Goal: Task Accomplishment & Management: Use online tool/utility

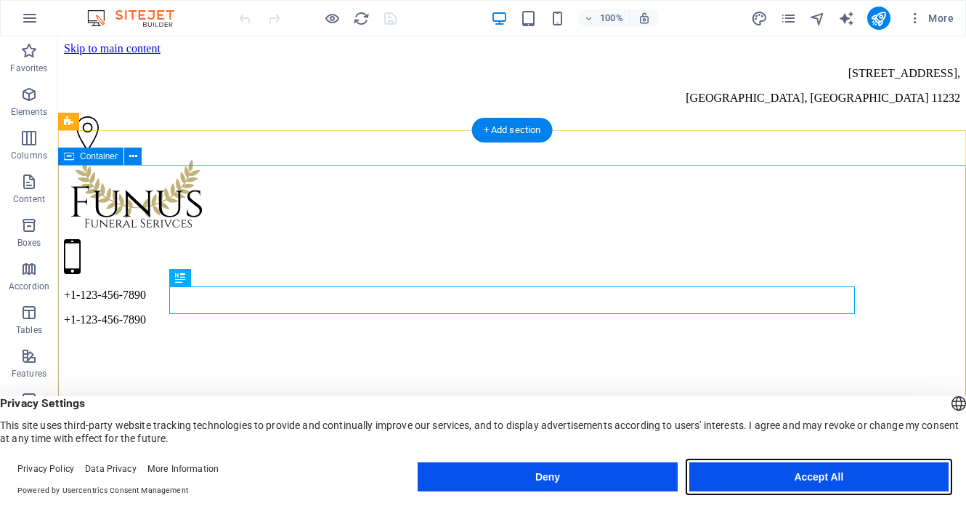
click at [883, 483] on button "Accept All" at bounding box center [818, 476] width 259 height 29
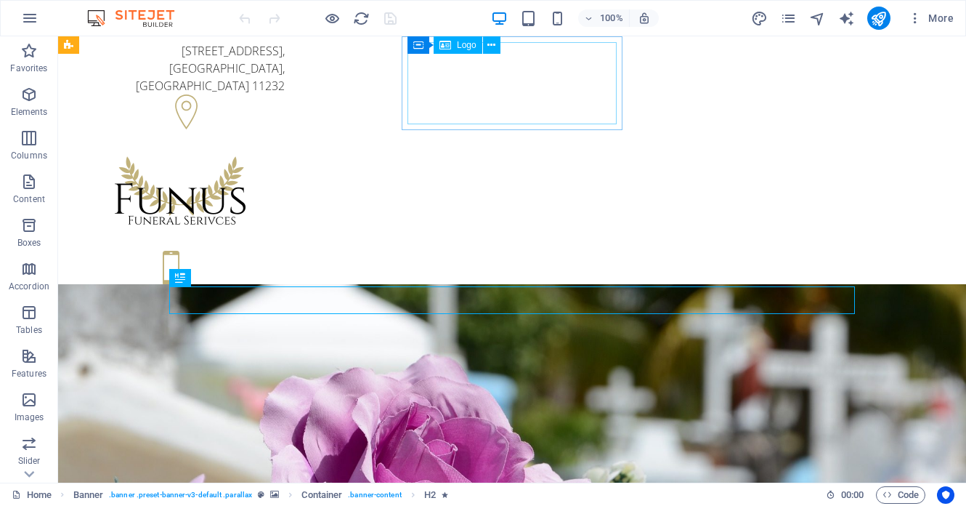
click at [285, 151] on div at bounding box center [180, 192] width 209 height 82
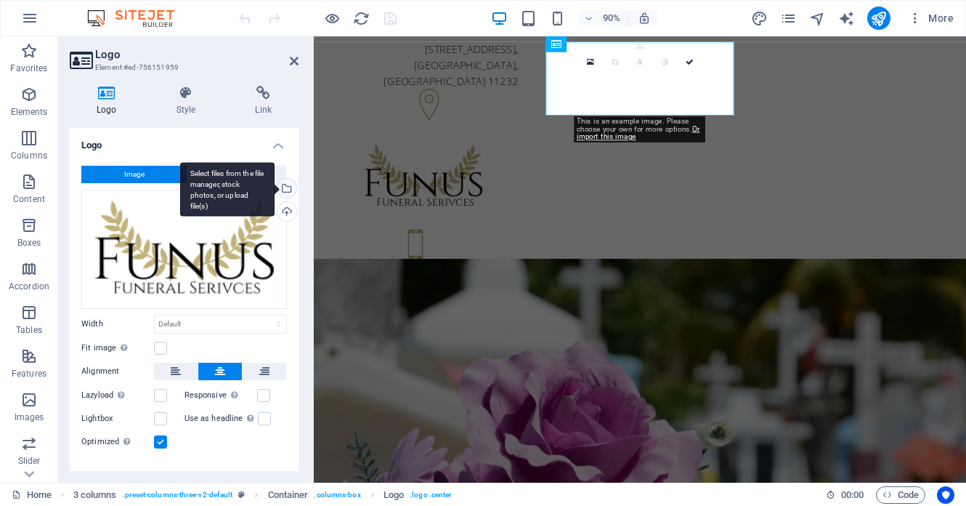
click at [286, 192] on div "Select files from the file manager, stock photos, or upload file(s)" at bounding box center [286, 190] width 22 height 22
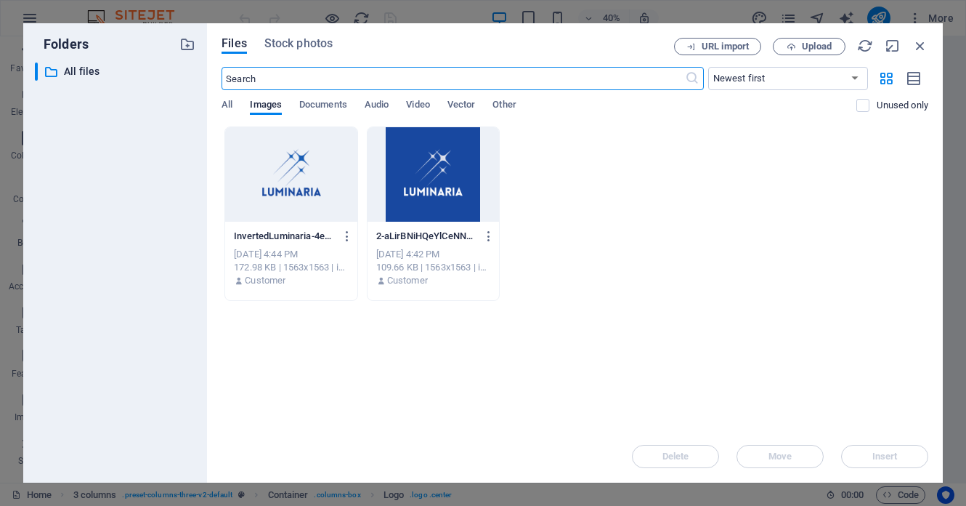
click at [286, 192] on div at bounding box center [290, 174] width 131 height 94
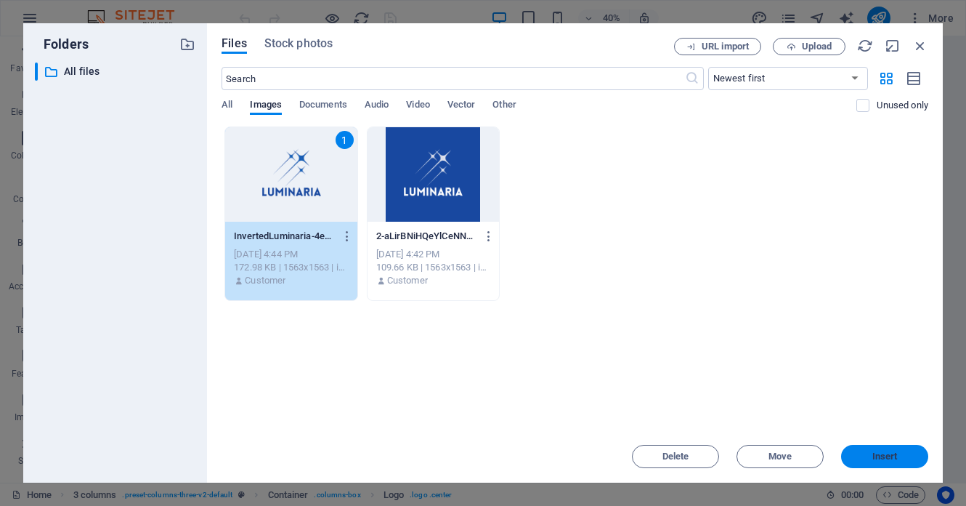
click at [867, 459] on span "Insert" at bounding box center [885, 456] width 76 height 9
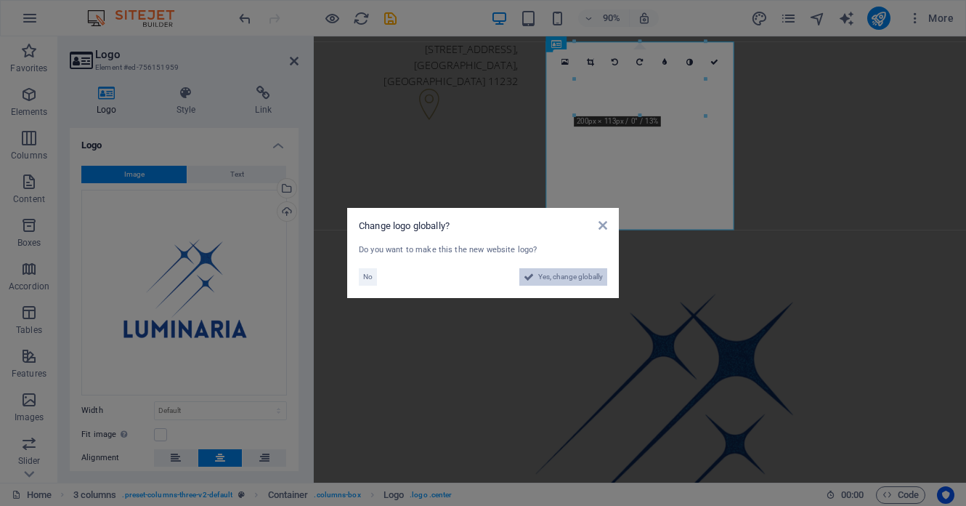
click at [570, 278] on span "Yes, change globally" at bounding box center [570, 276] width 65 height 17
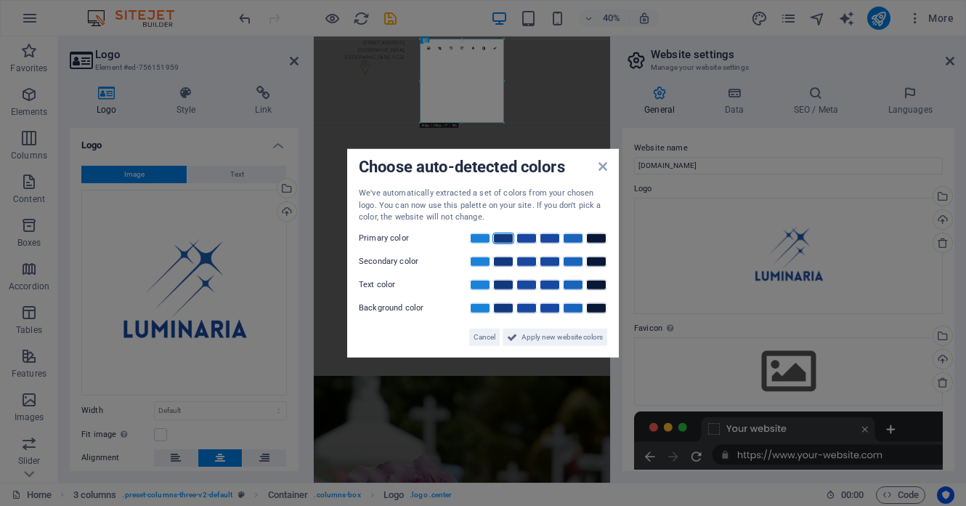
click at [507, 237] on link at bounding box center [504, 238] width 22 height 12
click at [479, 256] on link at bounding box center [480, 261] width 22 height 12
click at [509, 283] on link at bounding box center [504, 284] width 22 height 12
click at [520, 338] on button "Apply new website colors" at bounding box center [555, 336] width 105 height 17
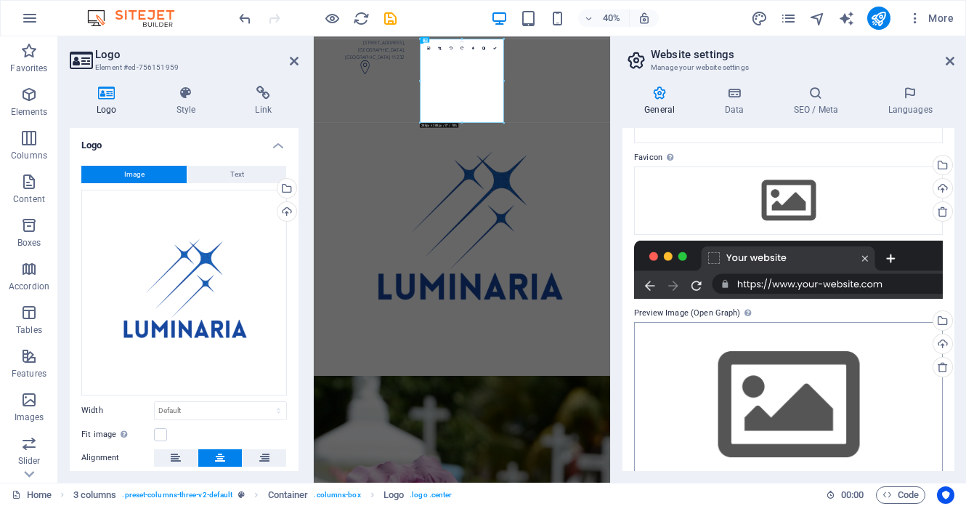
scroll to position [169, 0]
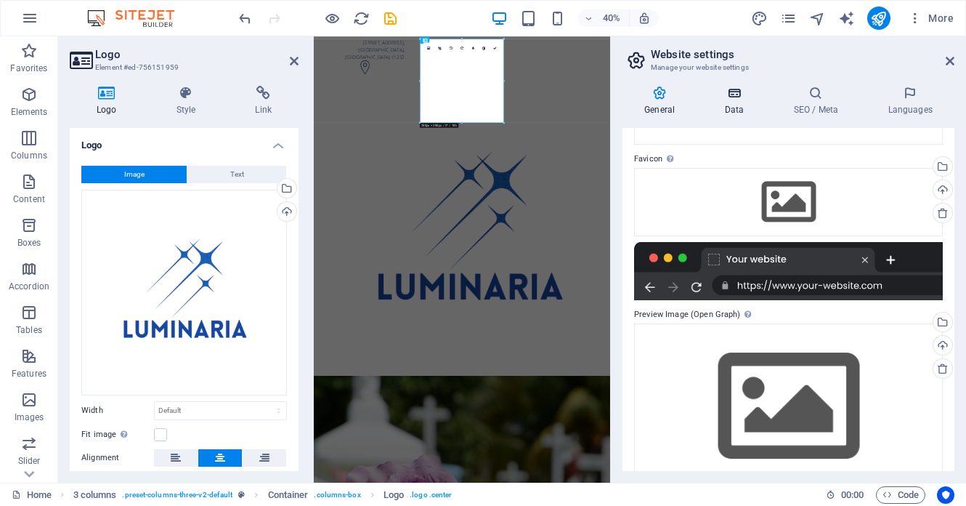
click at [726, 96] on icon at bounding box center [734, 93] width 63 height 15
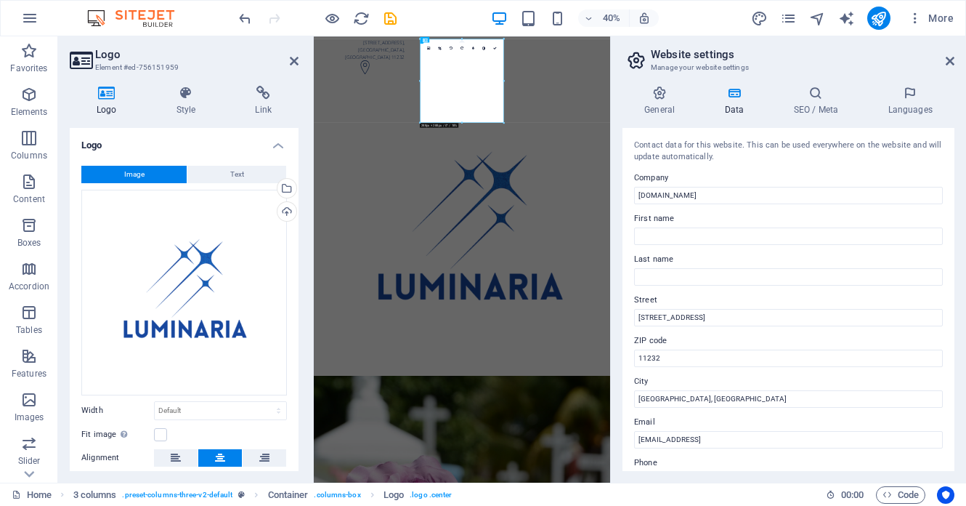
click at [726, 96] on icon at bounding box center [734, 93] width 63 height 15
click at [681, 323] on input "500 25th St" at bounding box center [788, 317] width 309 height 17
type input "Luminaria Coaching & Consulting, LLC"
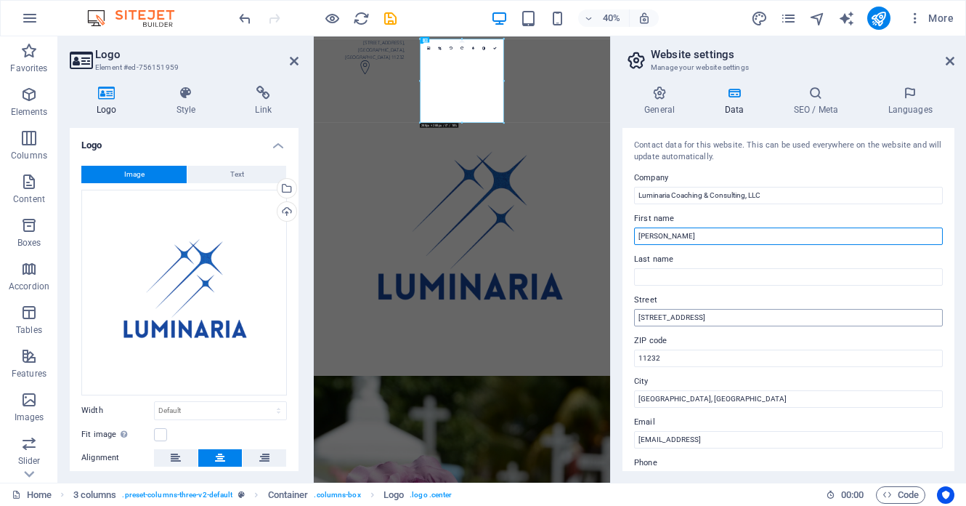
type input "Erin"
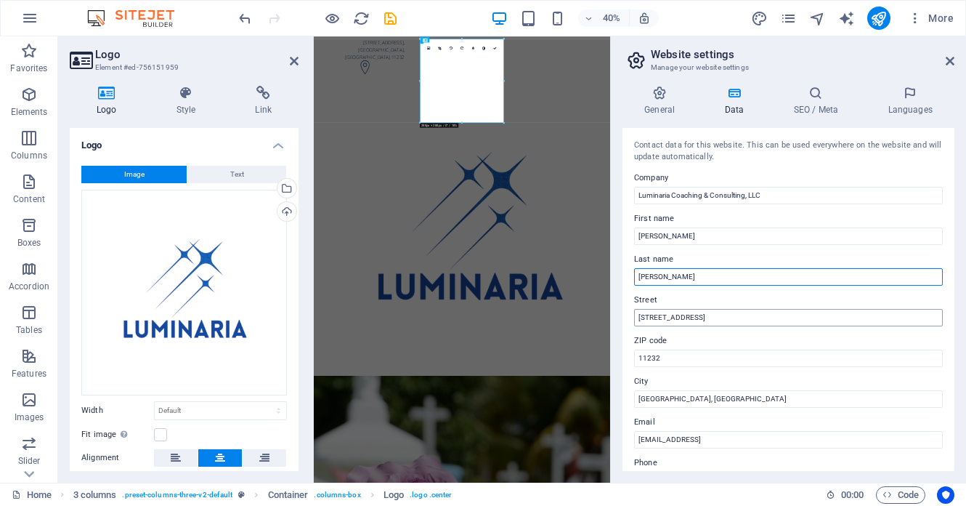
type input "Misegades"
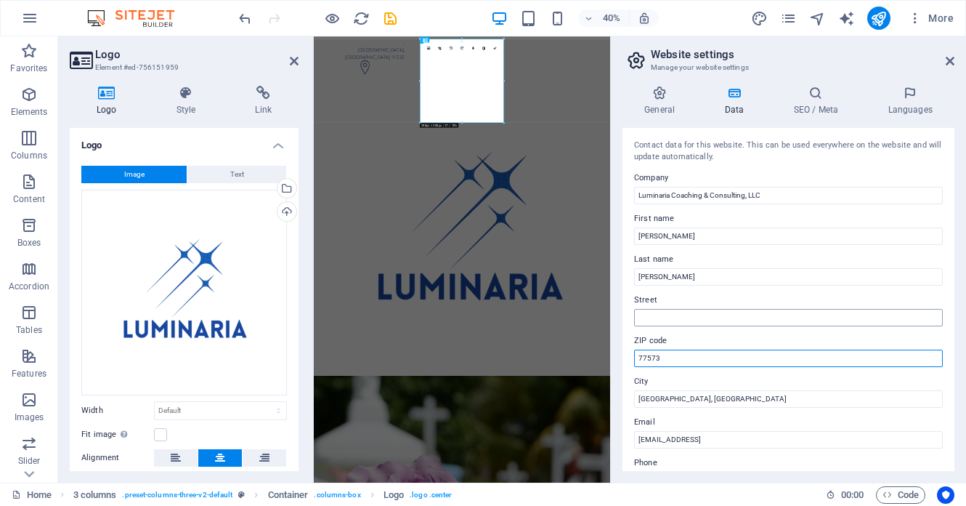
type input "77573"
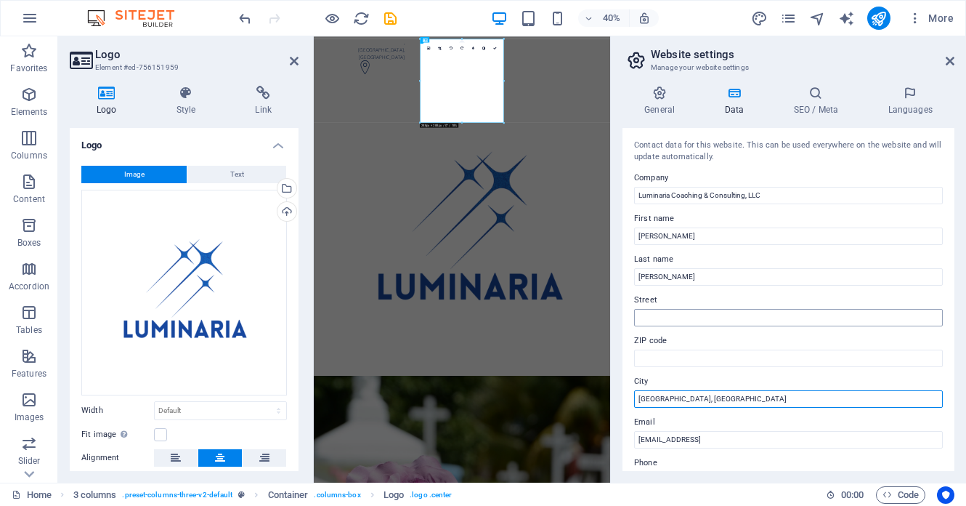
type input "Houston, TX"
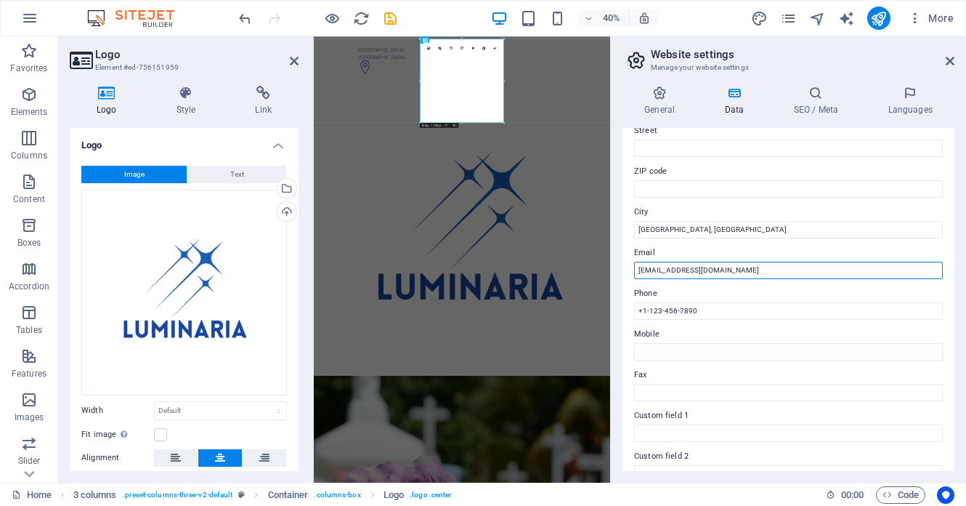
type input "info@luminariacc.com"
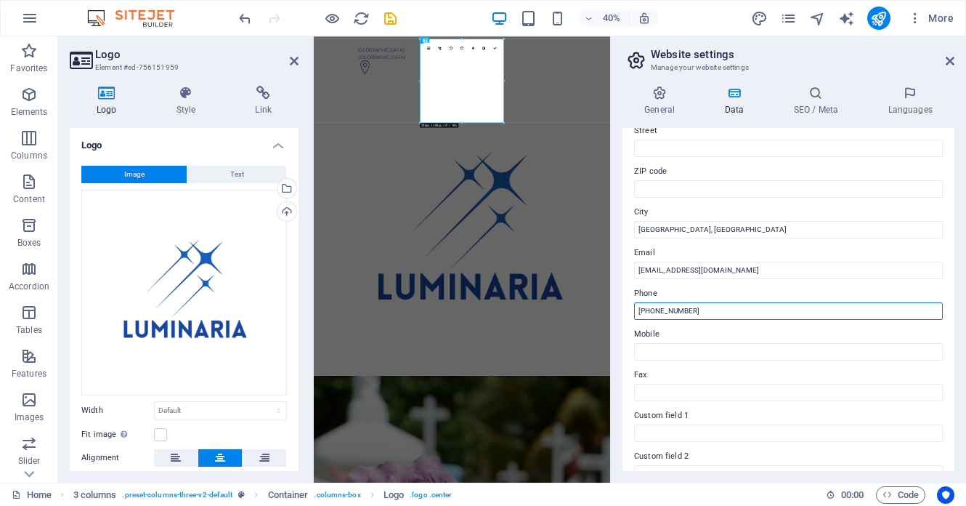
type input "+1 214 315-0855"
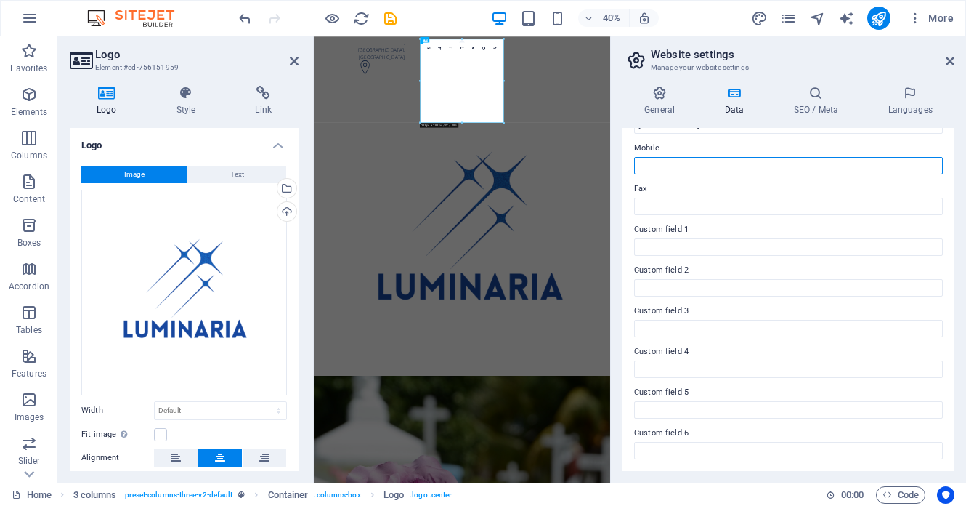
scroll to position [354, 0]
click at [820, 91] on icon at bounding box center [816, 93] width 89 height 15
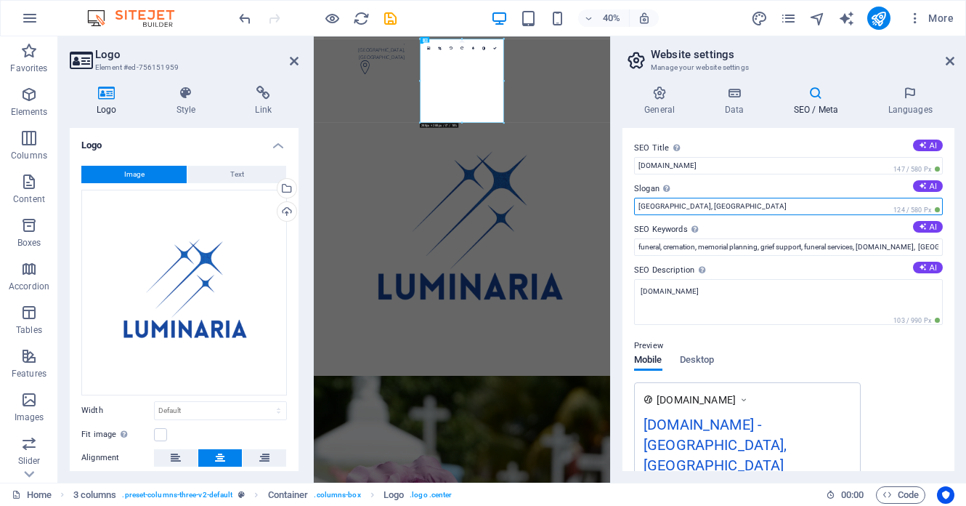
click at [735, 204] on input "Brooklyn, NY" at bounding box center [788, 206] width 309 height 17
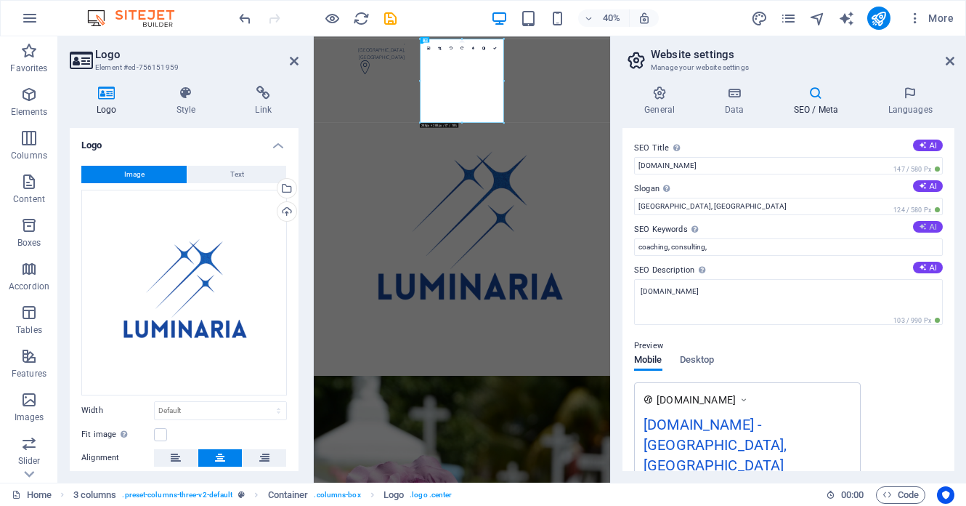
click at [923, 227] on icon at bounding box center [923, 226] width 8 height 8
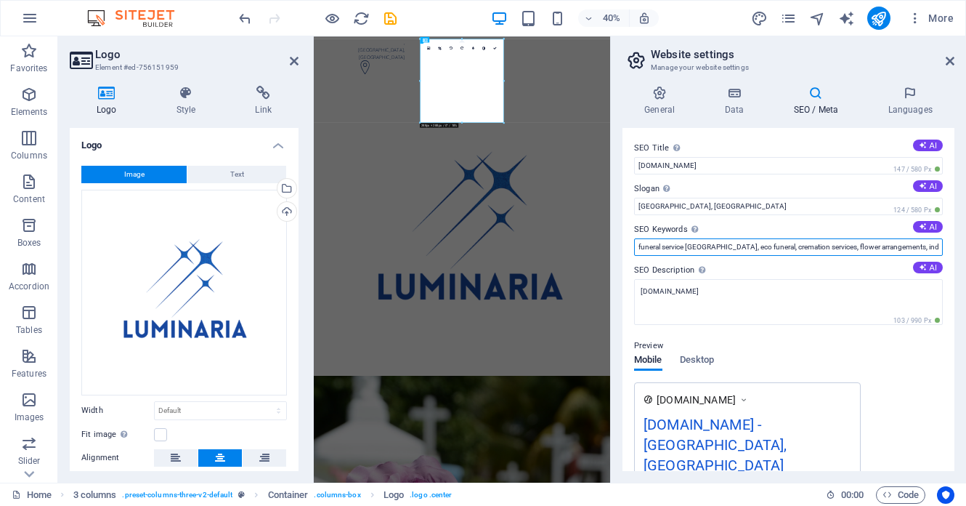
click at [783, 242] on input "funeral service Brooklyn, eco funeral, cremation services, flower arrangements,…" at bounding box center [788, 246] width 309 height 17
type input "coaching, consulting"
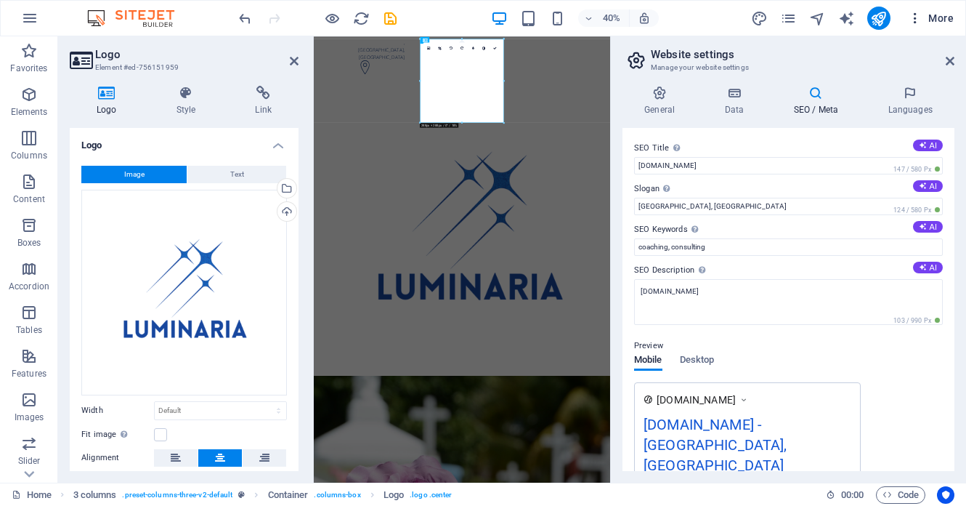
click at [915, 18] on icon "button" at bounding box center [915, 18] width 15 height 15
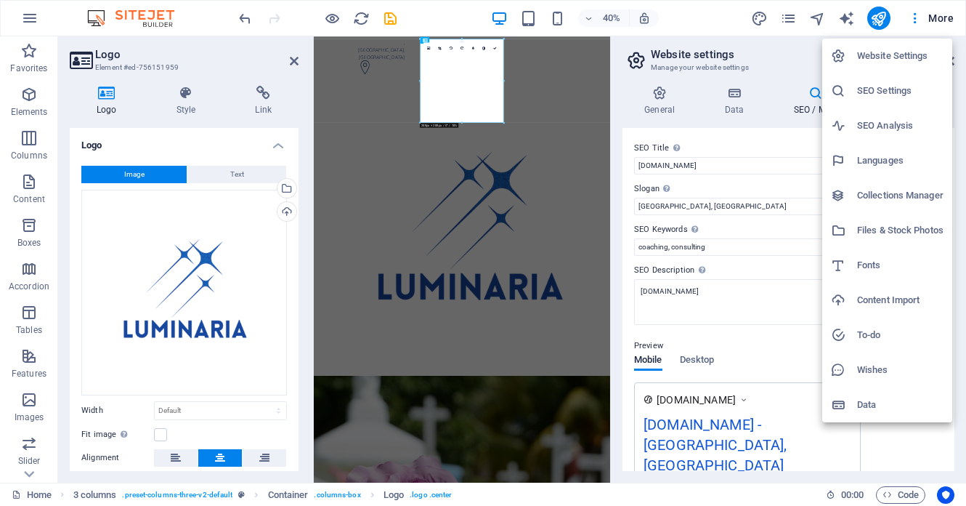
click at [28, 25] on div at bounding box center [483, 253] width 966 height 506
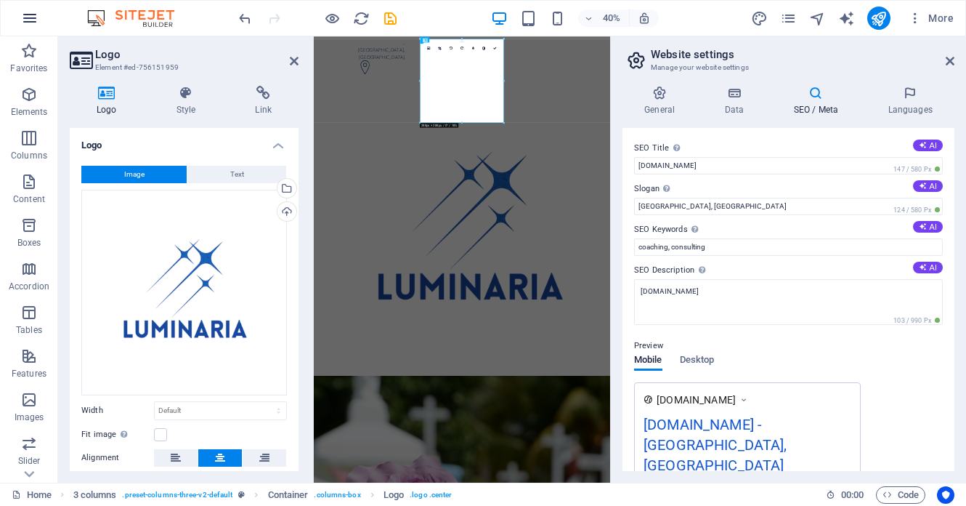
click at [28, 12] on icon "button" at bounding box center [29, 17] width 17 height 17
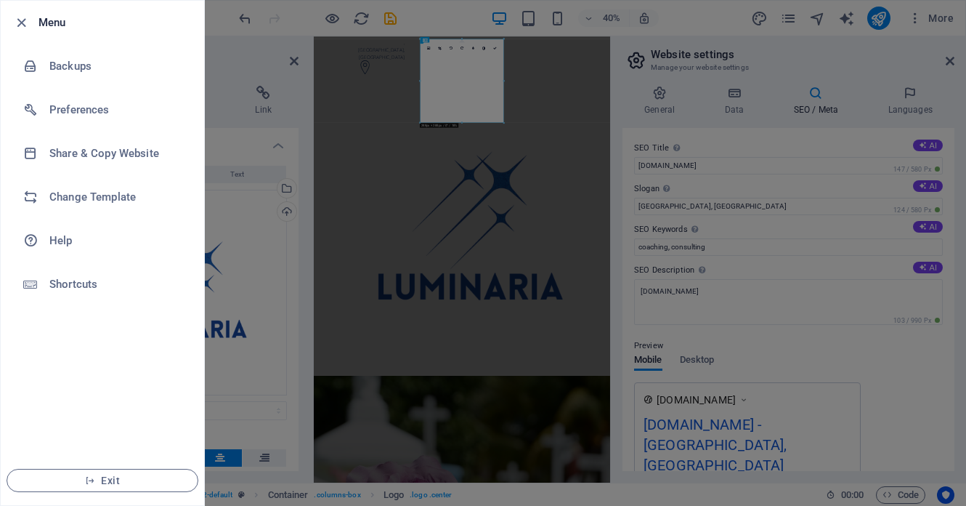
click at [786, 15] on div at bounding box center [483, 253] width 966 height 506
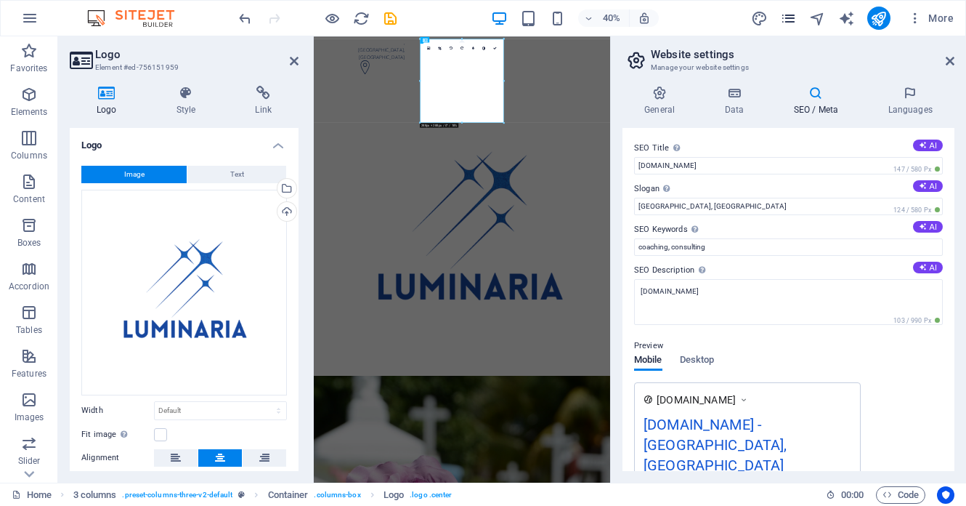
click at [786, 19] on icon "pages" at bounding box center [788, 18] width 17 height 17
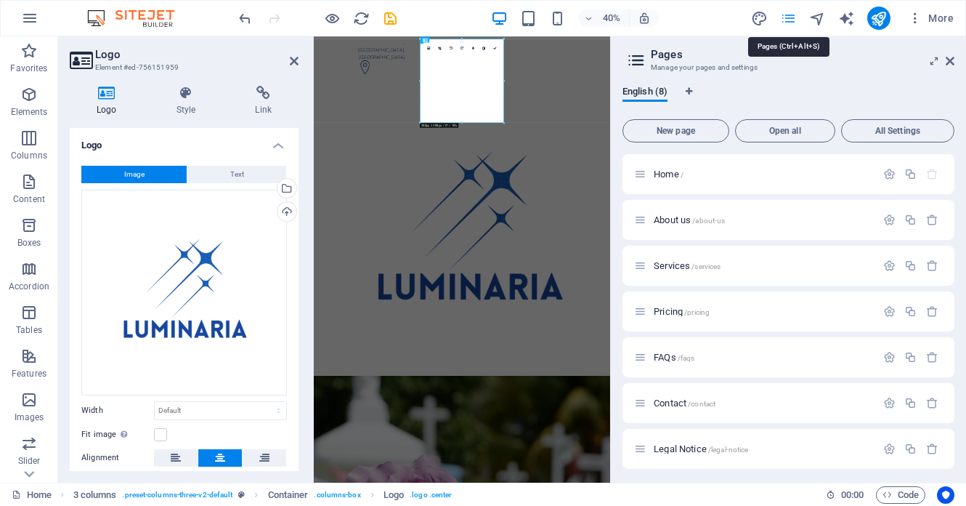
click at [786, 20] on icon "pages" at bounding box center [788, 18] width 17 height 17
click at [926, 16] on span "More" at bounding box center [931, 18] width 46 height 15
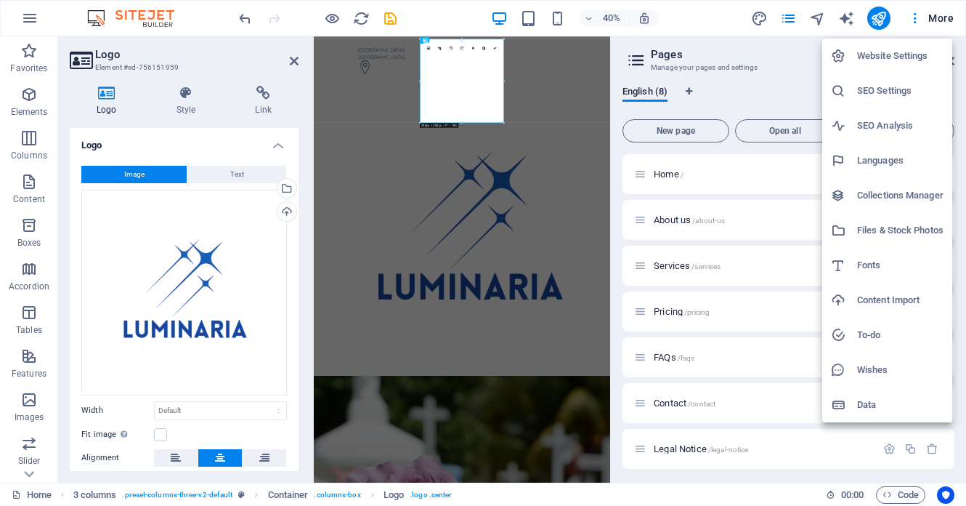
click at [891, 60] on h6 "Website Settings" at bounding box center [900, 55] width 86 height 17
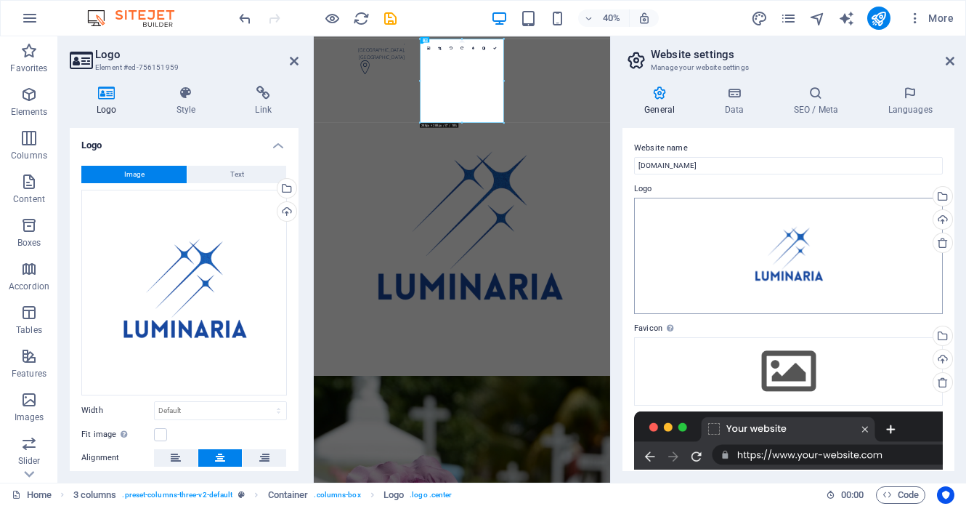
scroll to position [200, 0]
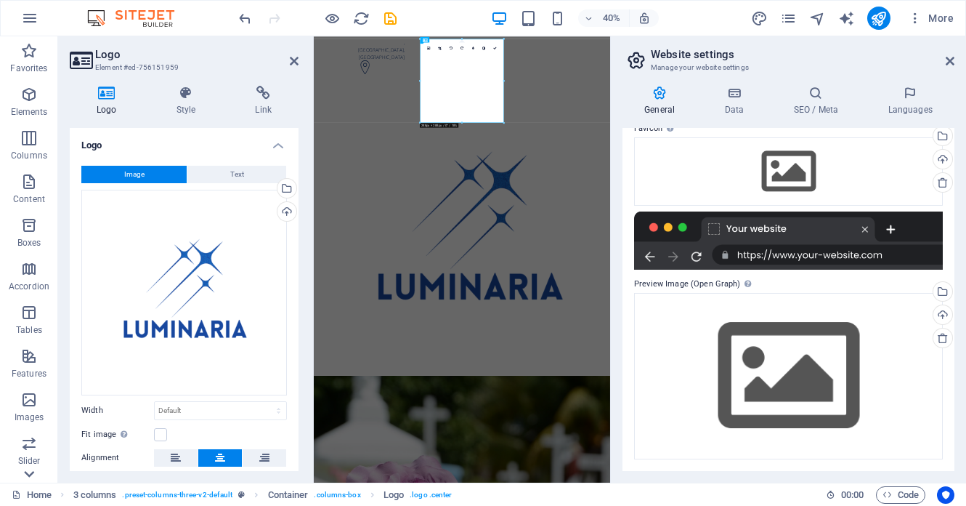
click at [31, 55] on icon at bounding box center [29, 45] width 20 height 20
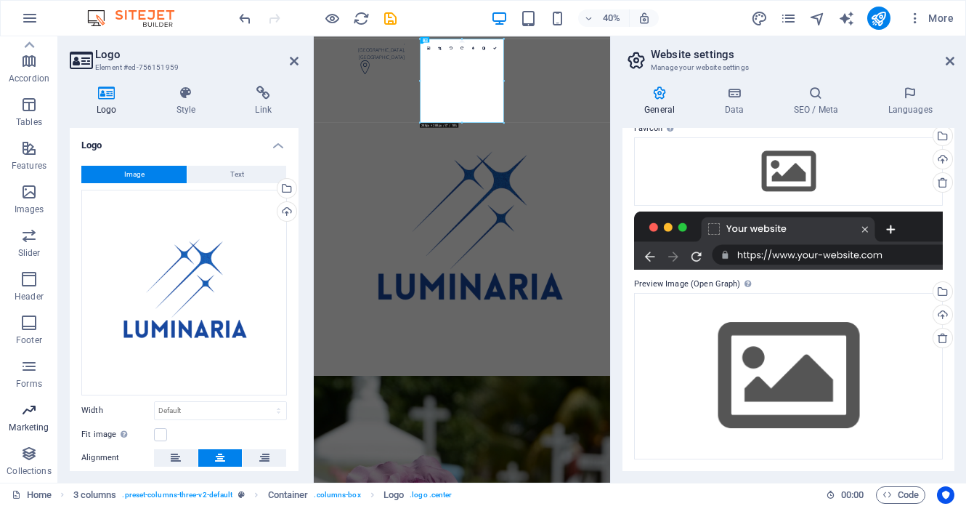
click at [35, 409] on icon "button" at bounding box center [28, 409] width 17 height 17
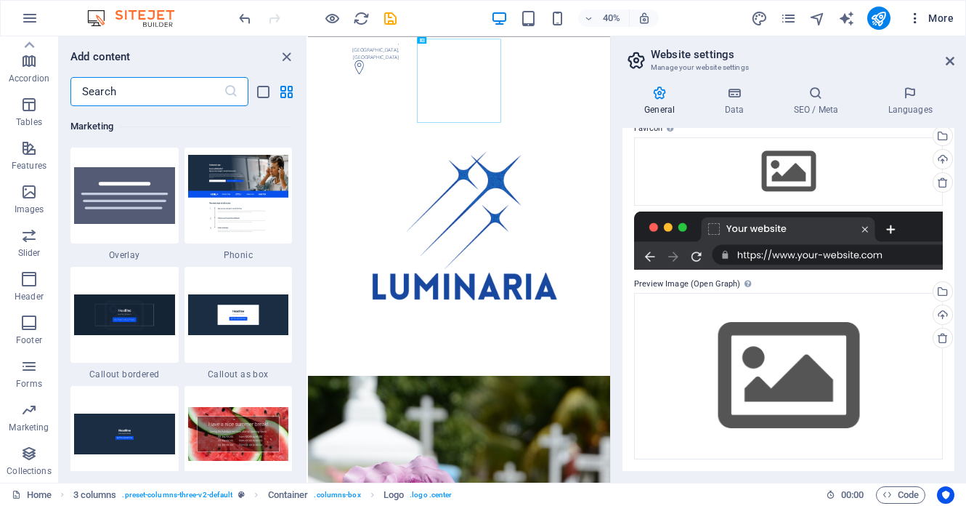
scroll to position [11834, 0]
click at [936, 27] on button "More" at bounding box center [930, 18] width 57 height 23
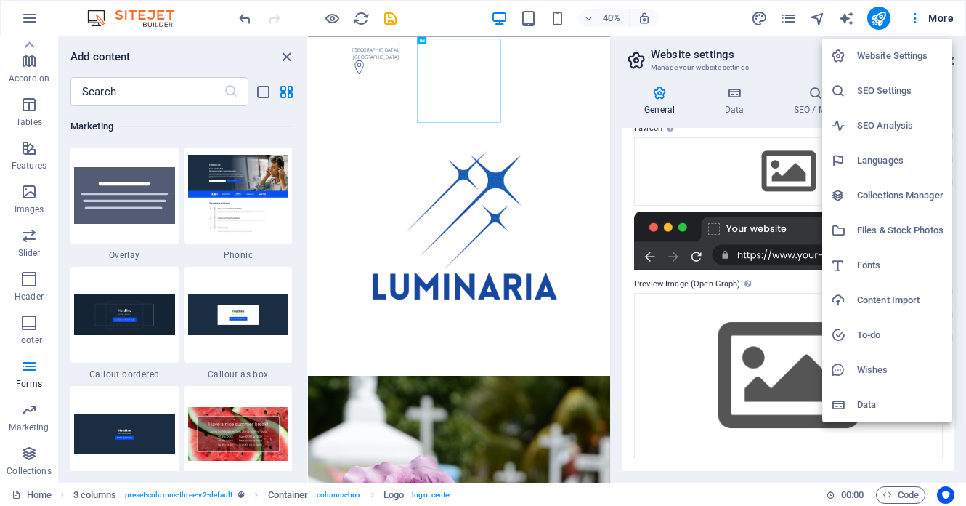
click at [841, 20] on div at bounding box center [483, 253] width 966 height 506
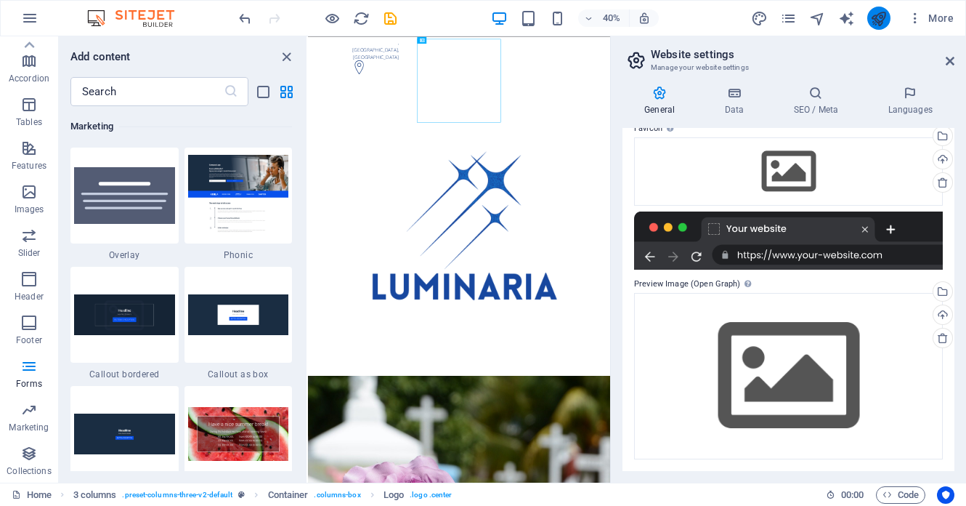
click at [878, 19] on icon "publish" at bounding box center [878, 18] width 17 height 17
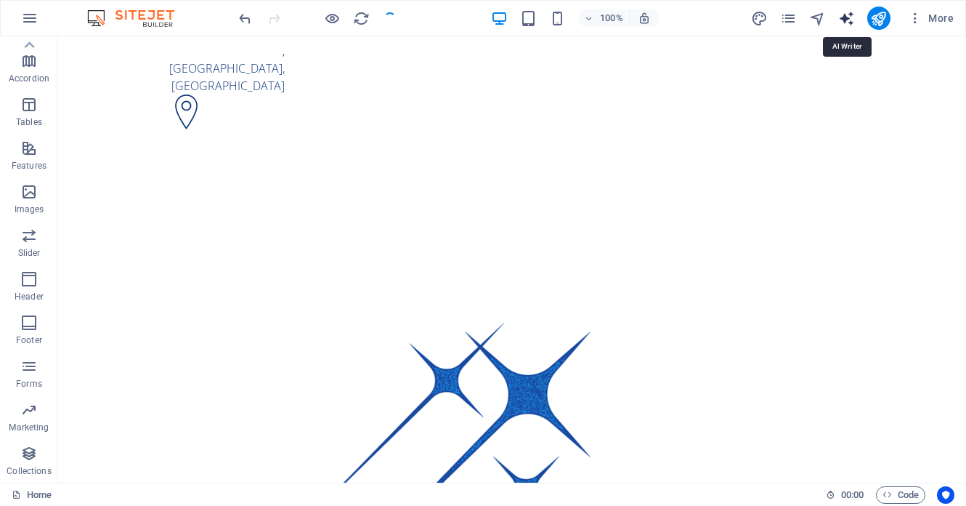
click at [849, 11] on icon "text_generator" at bounding box center [846, 18] width 17 height 17
select select "English"
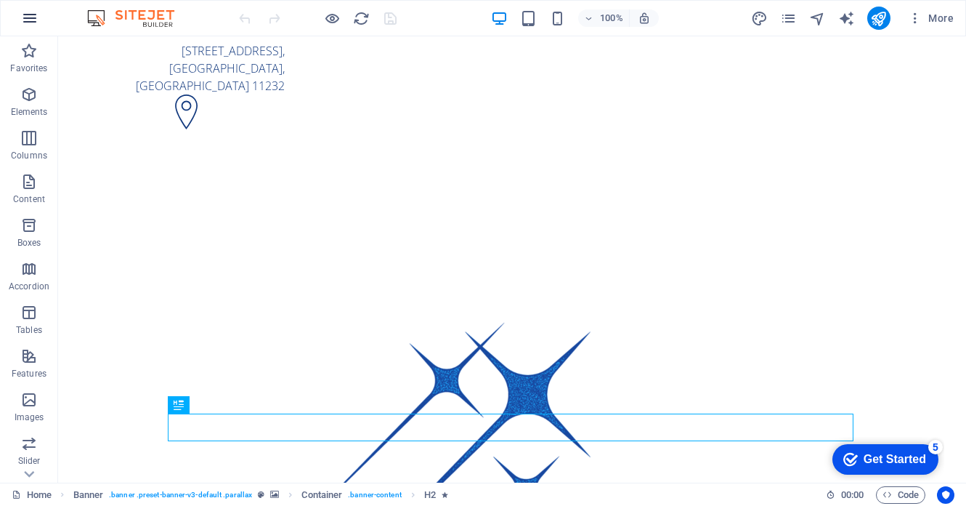
click at [32, 21] on icon "button" at bounding box center [29, 17] width 17 height 17
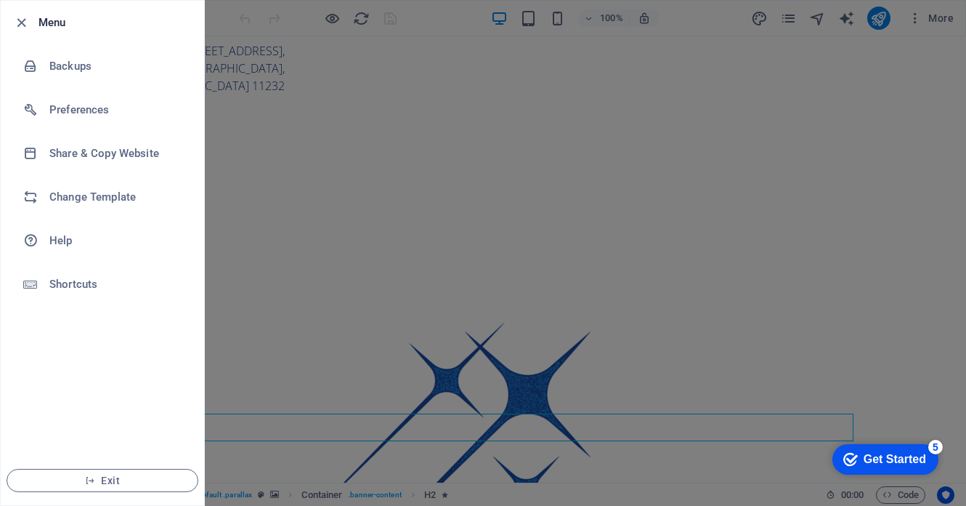
click at [32, 23] on div at bounding box center [25, 22] width 26 height 17
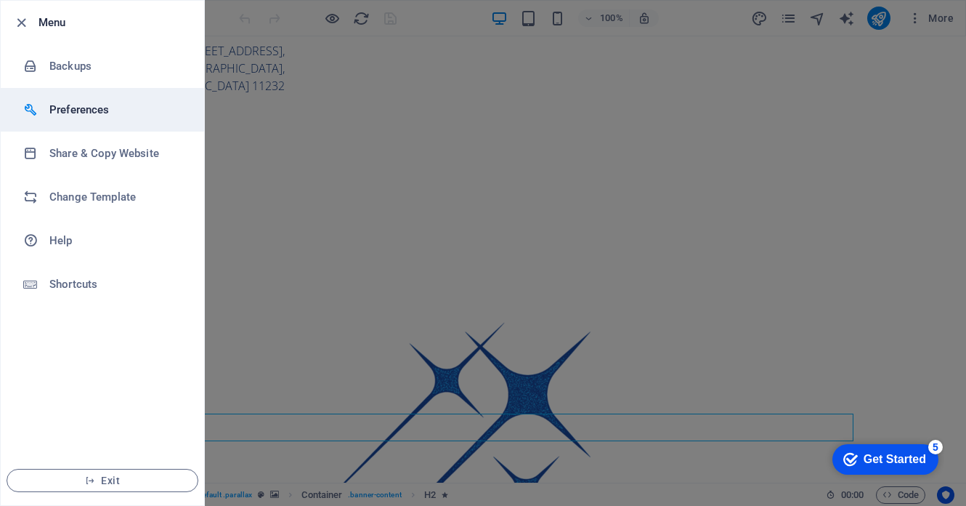
click at [43, 103] on div at bounding box center [36, 109] width 26 height 15
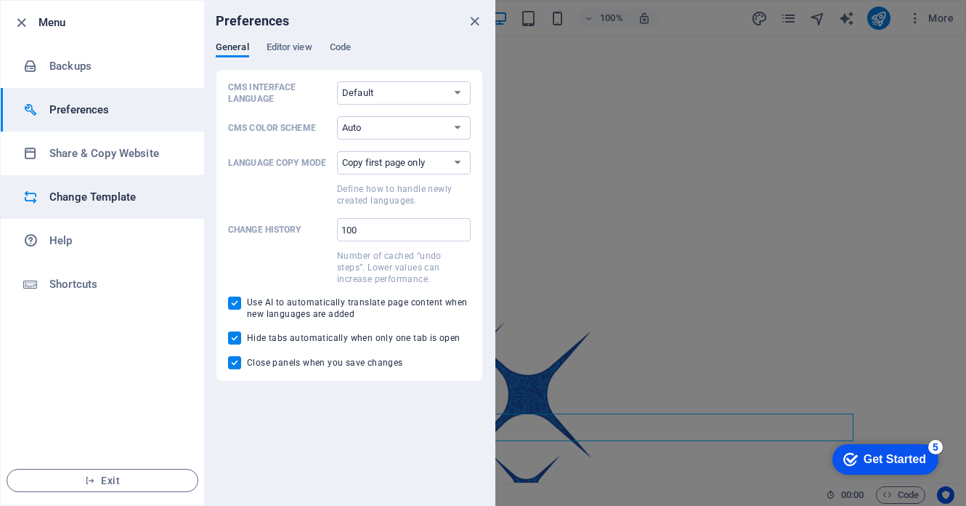
click at [60, 196] on h6 "Change Template" at bounding box center [116, 196] width 134 height 17
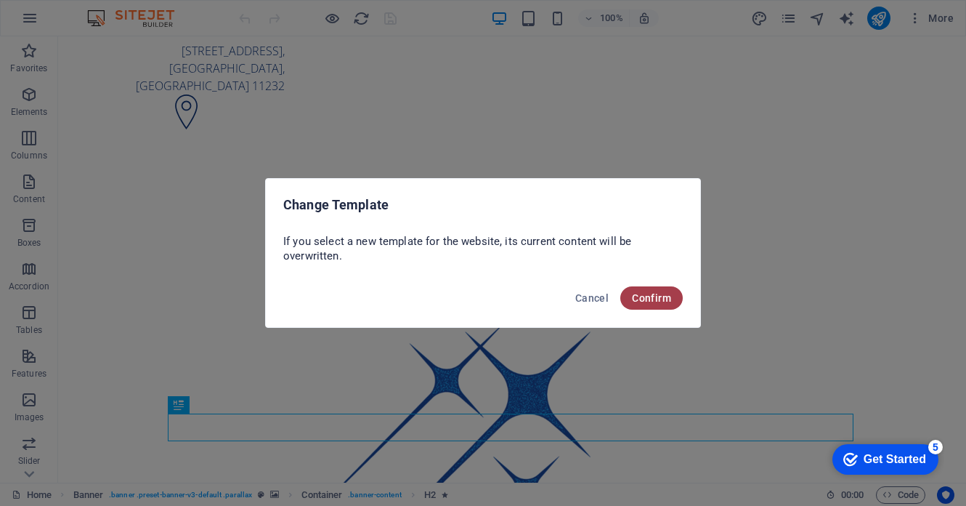
click at [648, 299] on span "Confirm" at bounding box center [651, 298] width 39 height 12
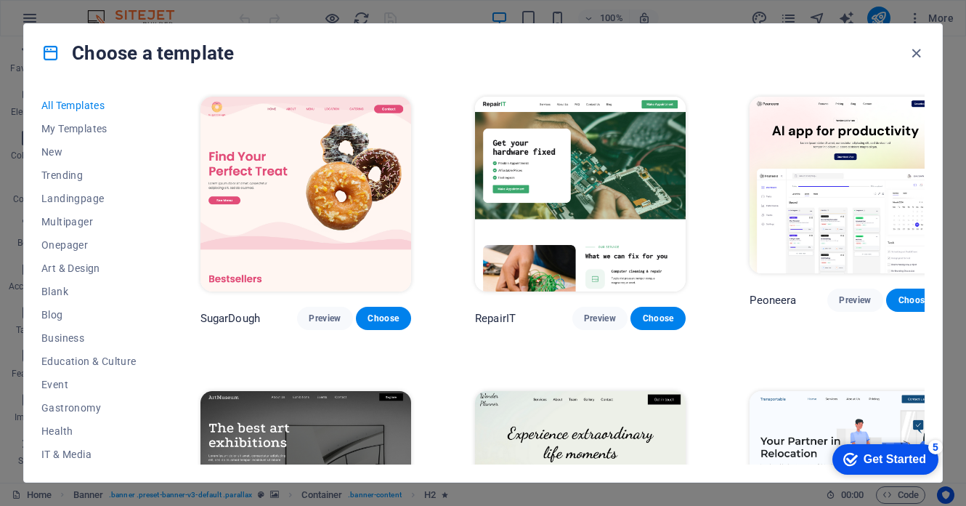
click at [864, 465] on div "Get Started" at bounding box center [895, 459] width 62 height 13
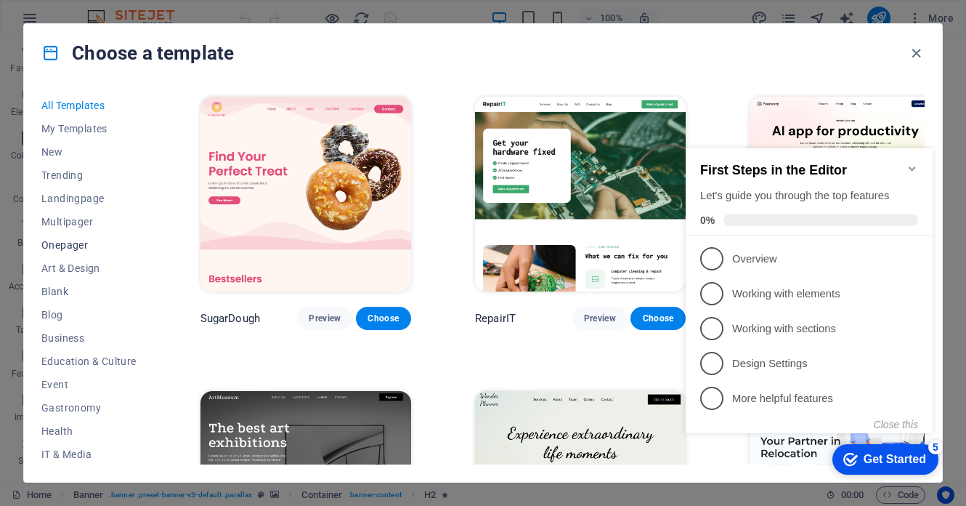
click at [54, 242] on span "Onepager" at bounding box center [88, 245] width 95 height 12
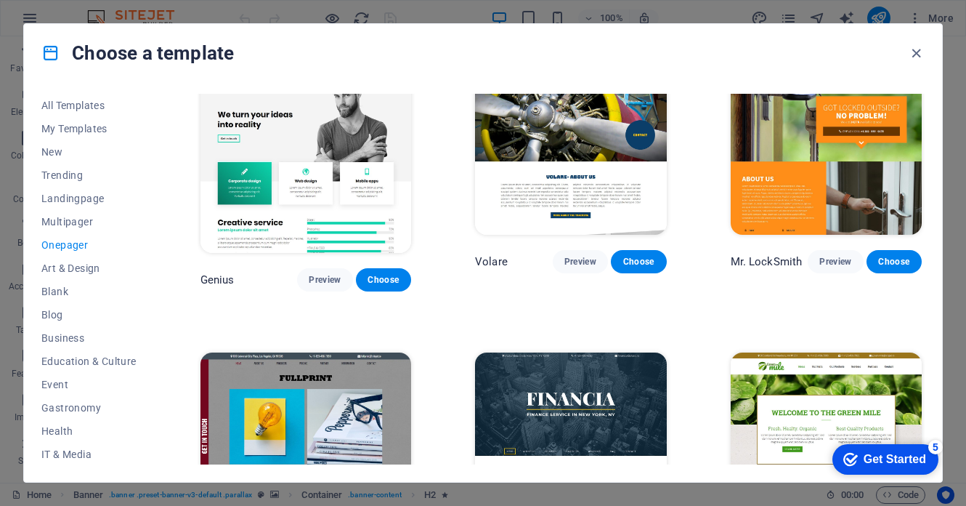
scroll to position [3071, 0]
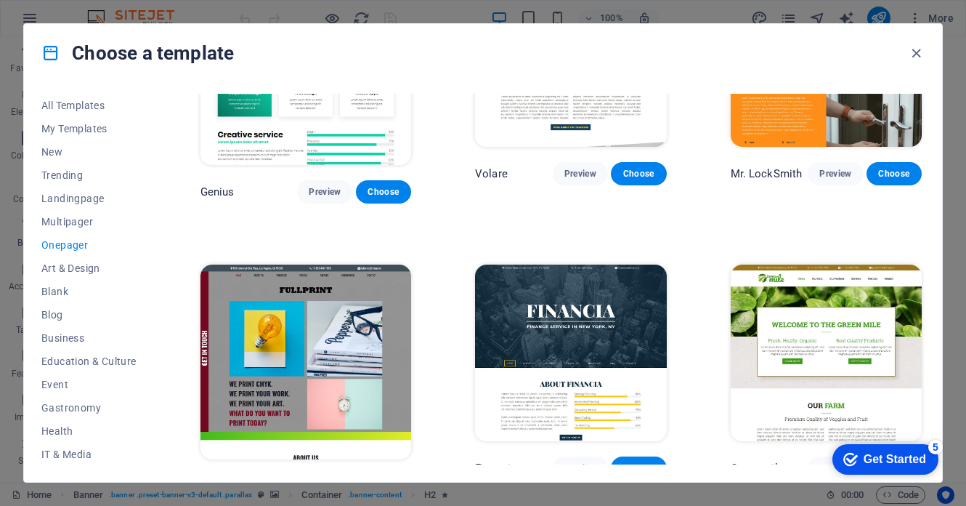
click at [907, 55] on div "Choose a template" at bounding box center [483, 53] width 918 height 58
click at [915, 51] on icon "button" at bounding box center [916, 53] width 17 height 17
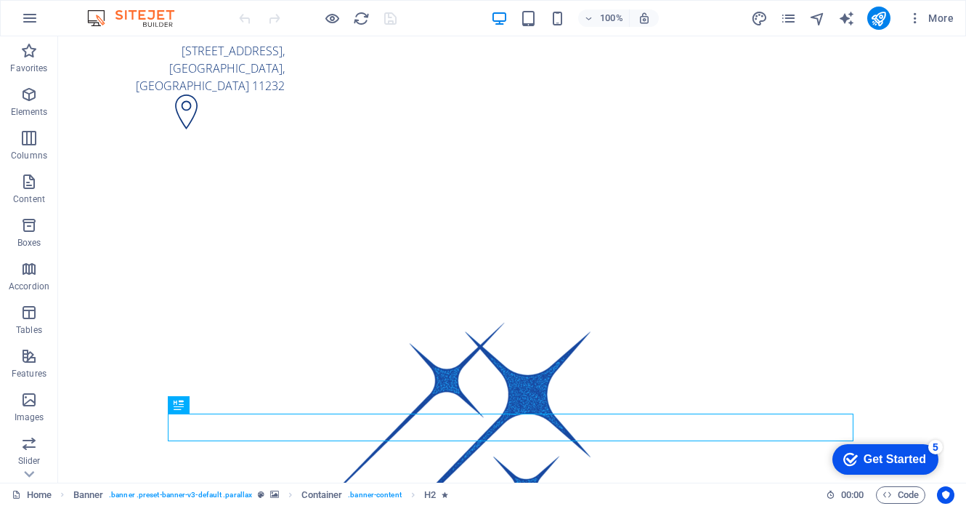
click at [328, 28] on div at bounding box center [317, 18] width 163 height 23
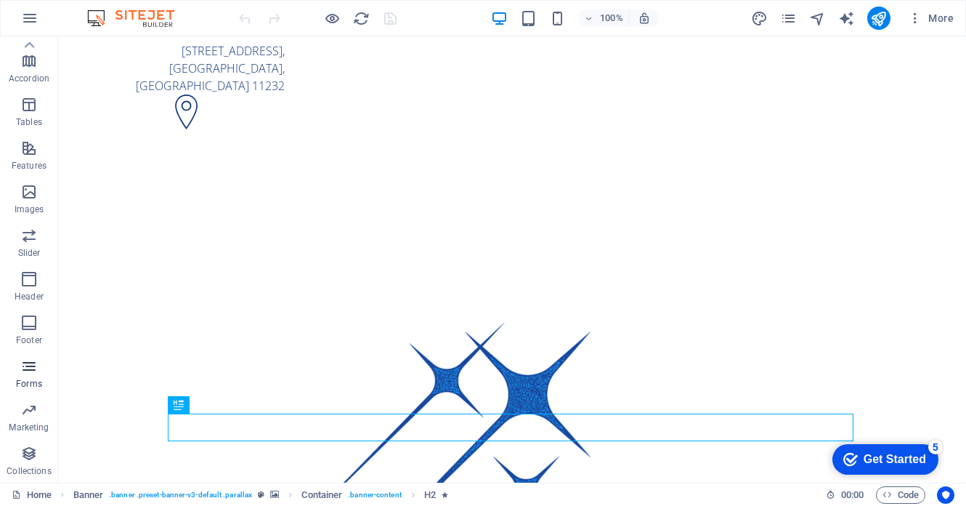
scroll to position [208, 0]
click at [39, 15] on button "button" at bounding box center [29, 18] width 35 height 35
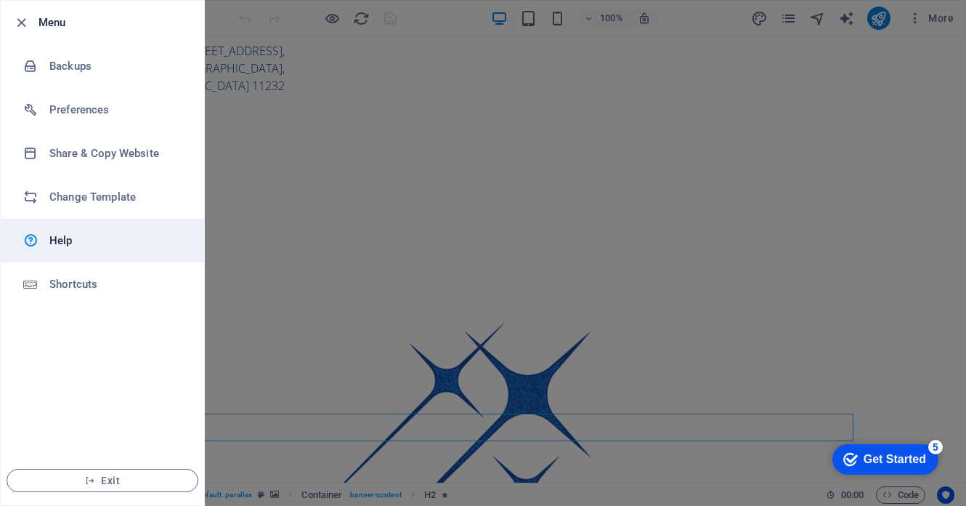
click at [60, 234] on h6 "Help" at bounding box center [116, 240] width 134 height 17
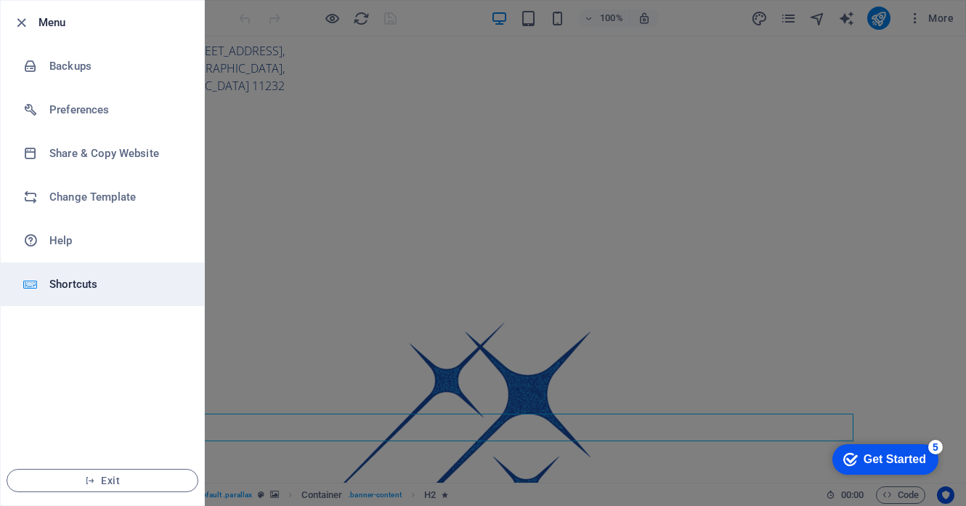
click at [59, 285] on h6 "Shortcuts" at bounding box center [116, 283] width 134 height 17
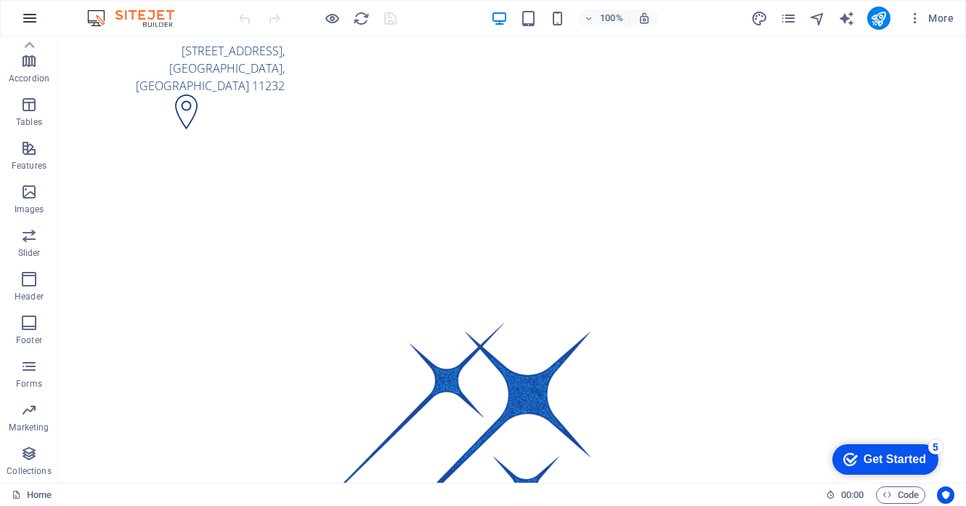
click at [43, 17] on button "button" at bounding box center [29, 18] width 35 height 35
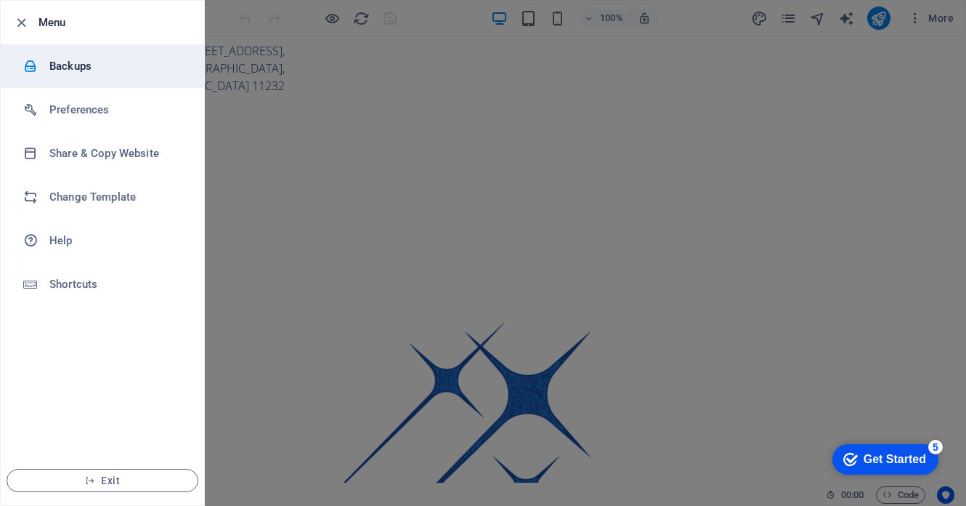
click at [78, 66] on h6 "Backups" at bounding box center [116, 65] width 134 height 17
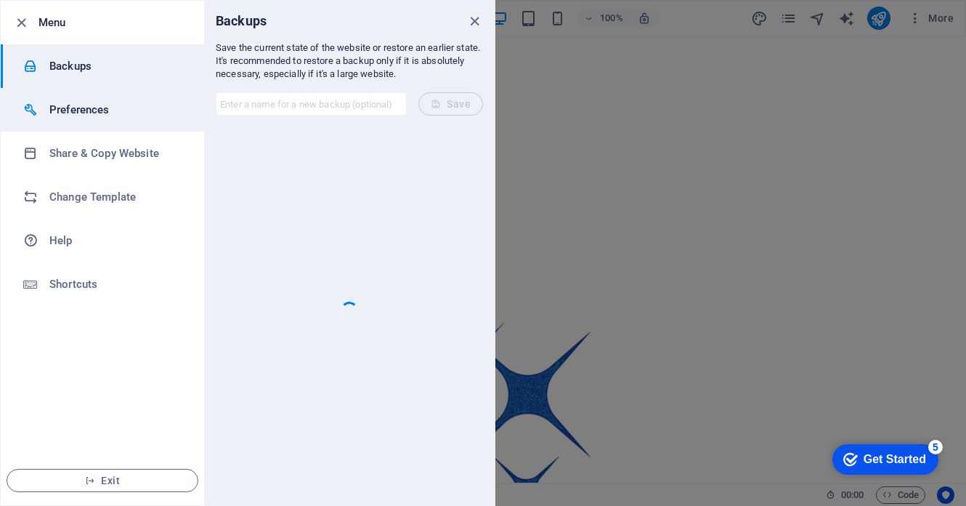
click at [83, 120] on li "Preferences" at bounding box center [102, 110] width 203 height 44
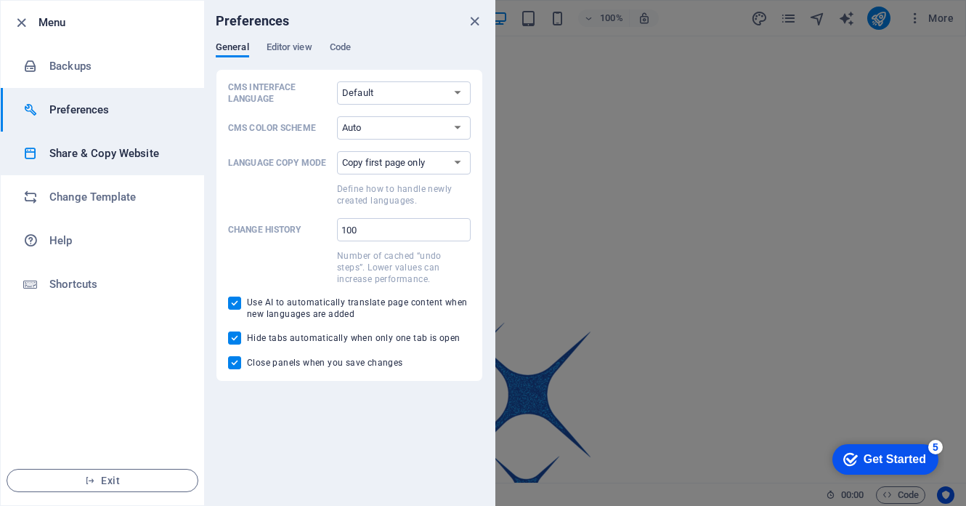
click at [81, 153] on h6 "Share & Copy Website" at bounding box center [116, 153] width 134 height 17
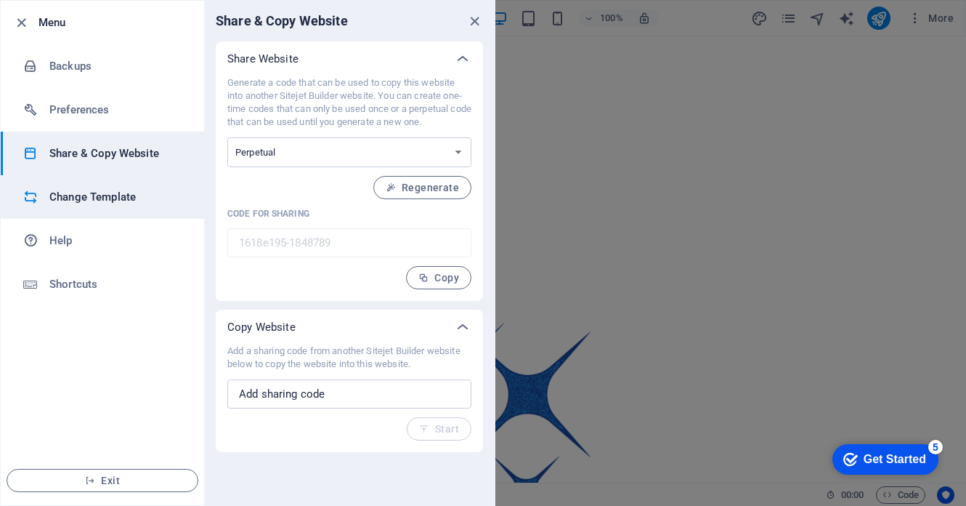
click at [108, 200] on h6 "Change Template" at bounding box center [116, 196] width 134 height 17
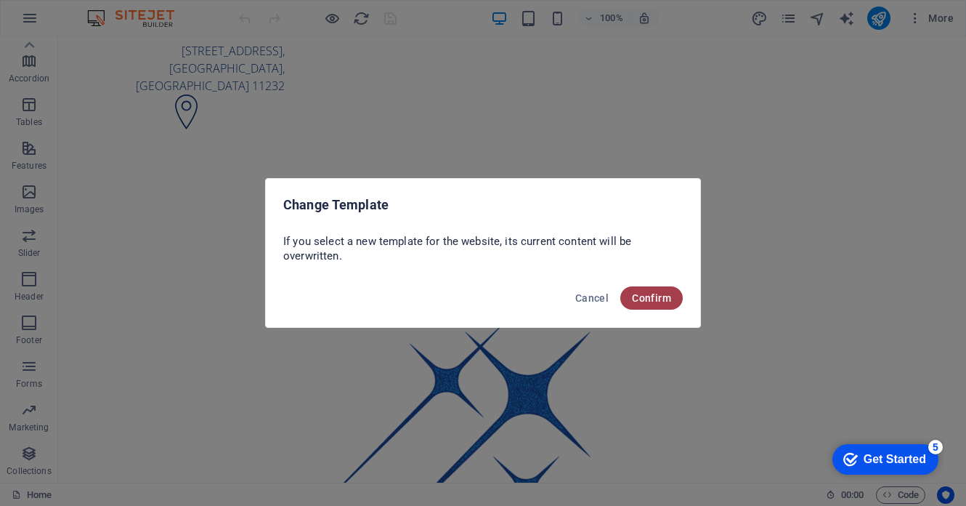
click at [666, 296] on span "Confirm" at bounding box center [651, 298] width 39 height 12
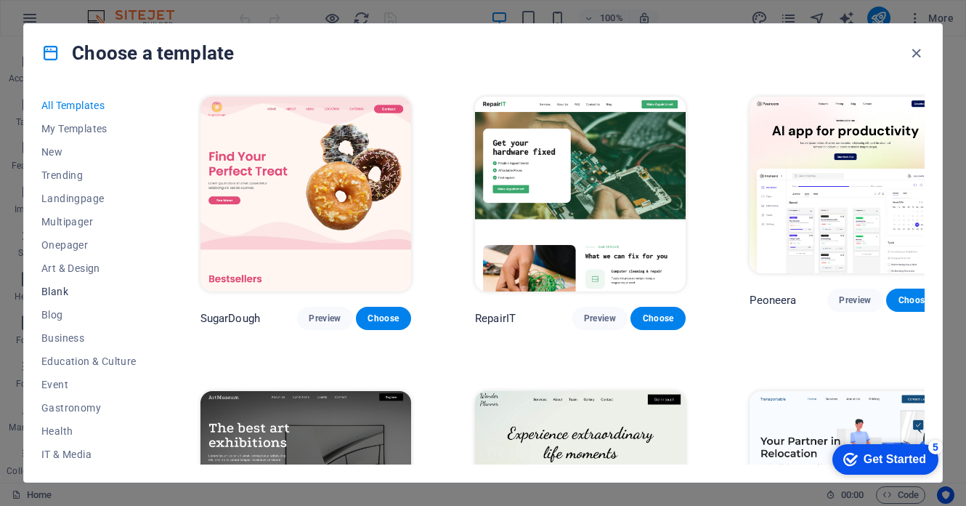
click at [51, 297] on button "Blank" at bounding box center [88, 291] width 95 height 23
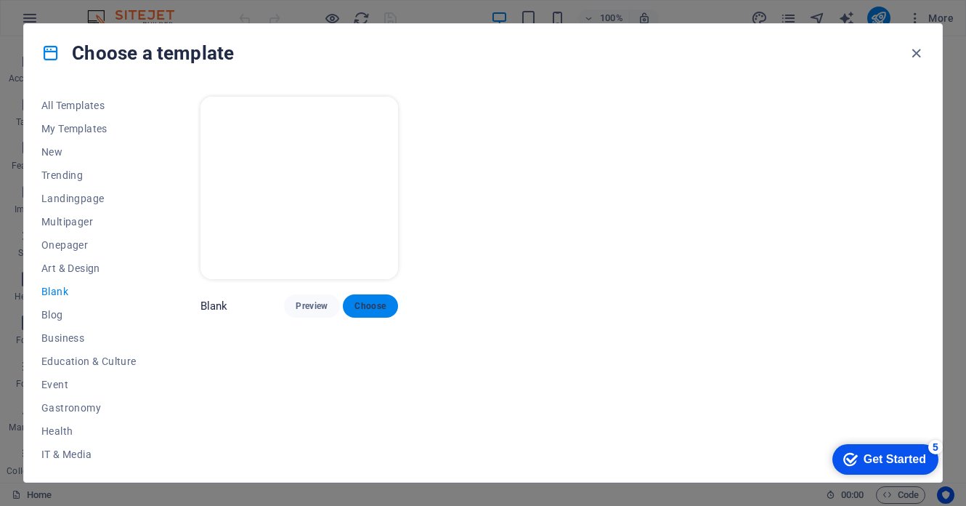
click at [386, 306] on span "Choose" at bounding box center [371, 306] width 32 height 12
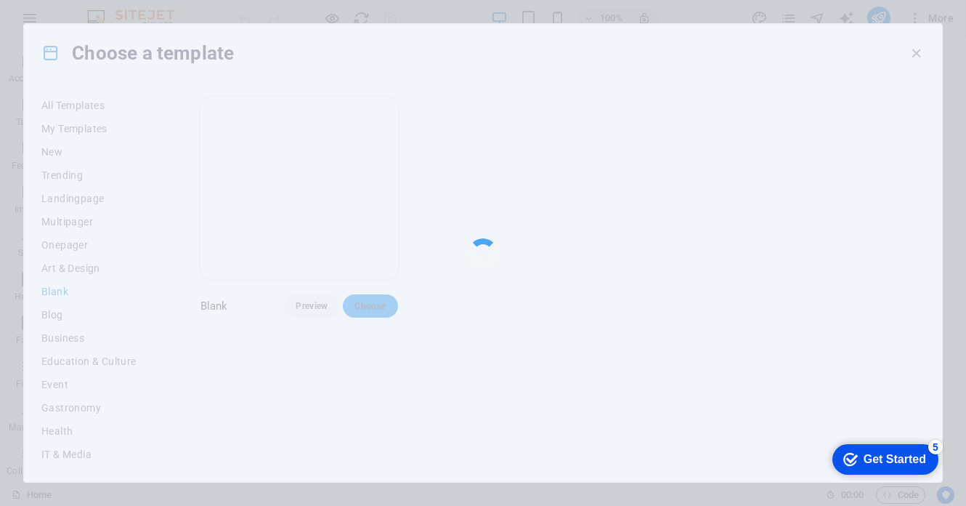
click at [386, 306] on div at bounding box center [483, 253] width 966 height 506
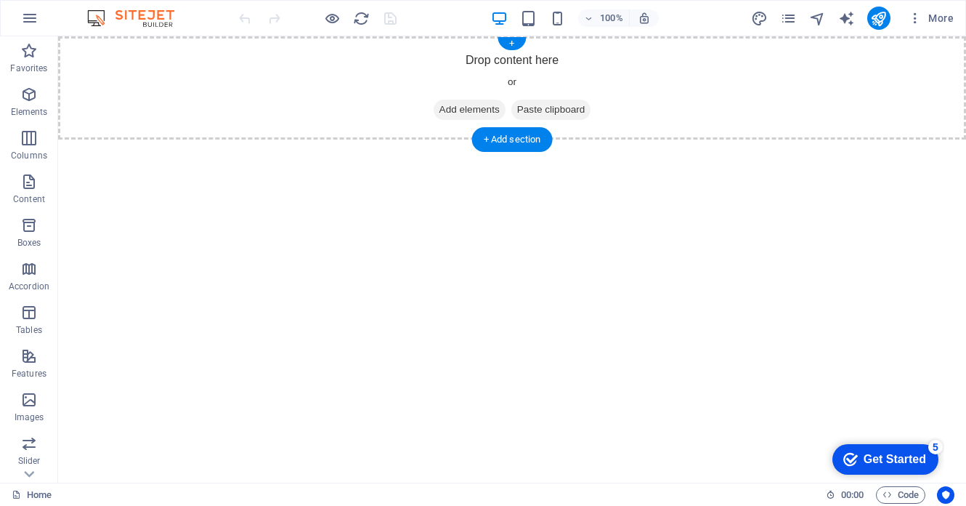
click at [482, 108] on span "Add elements" at bounding box center [470, 110] width 72 height 20
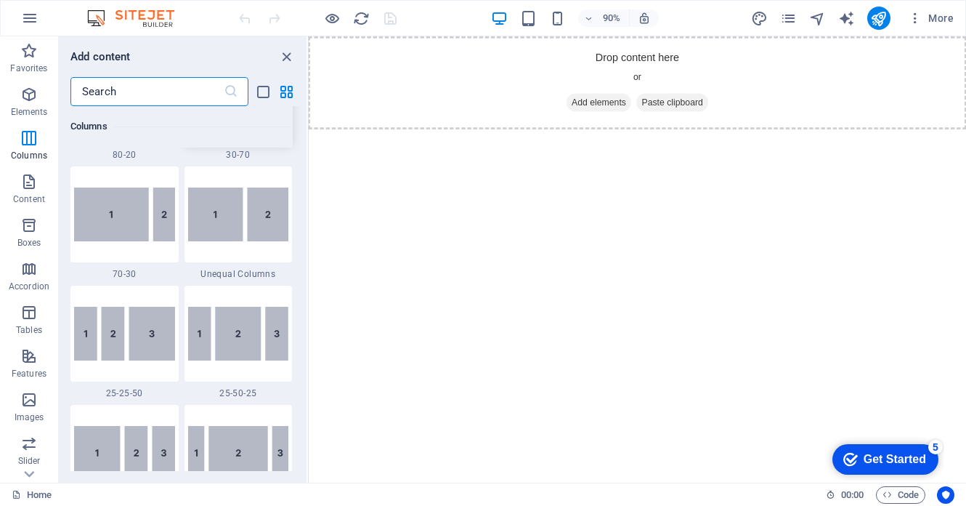
scroll to position [1308, 0]
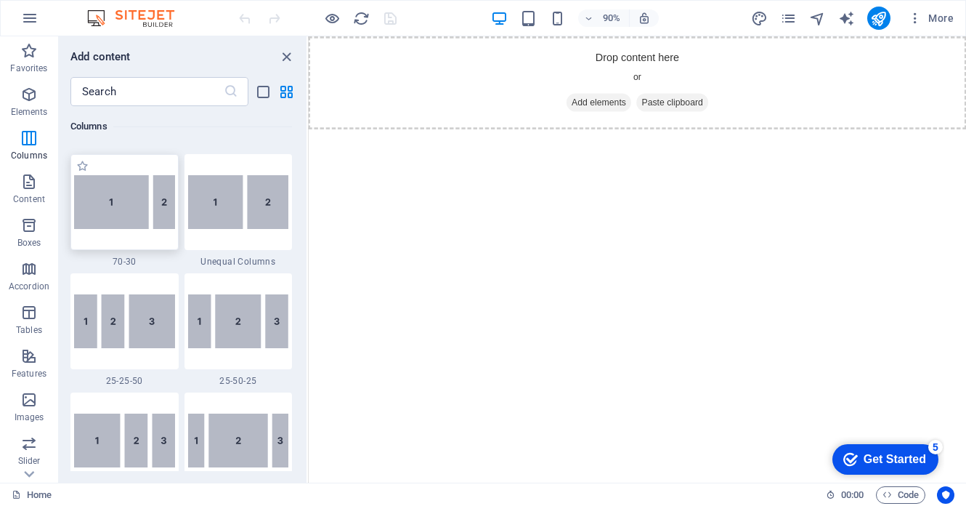
click at [158, 207] on img at bounding box center [124, 202] width 101 height 54
select select "%"
select select "rem"
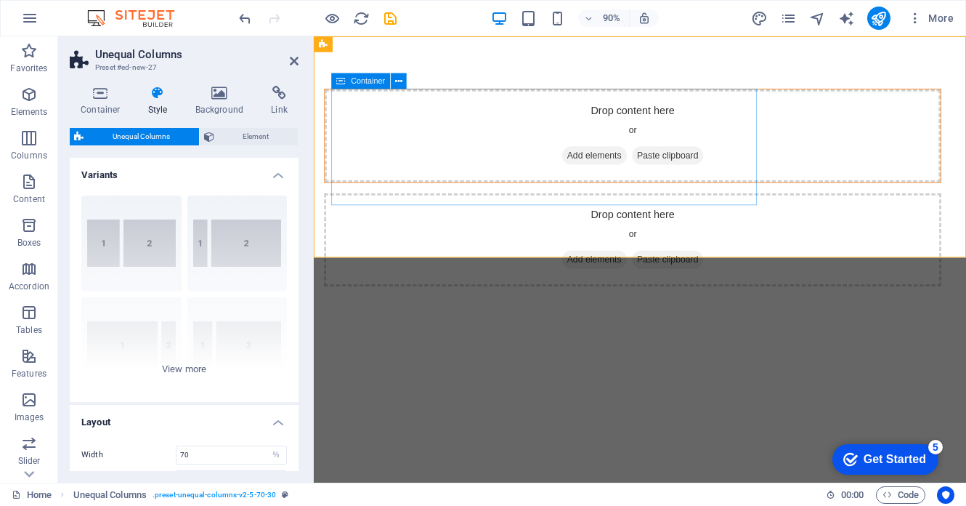
click at [590, 165] on span "Add elements" at bounding box center [626, 168] width 72 height 20
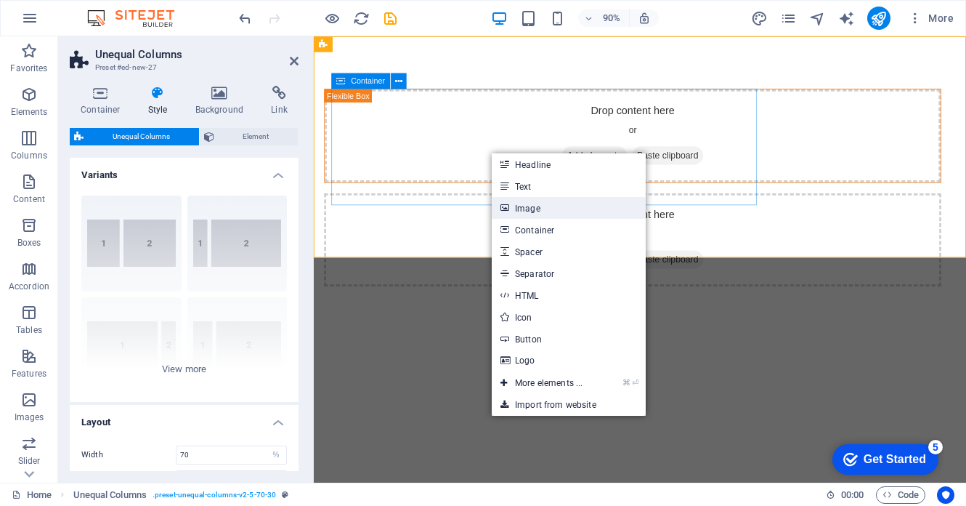
click at [521, 211] on link "Image" at bounding box center [569, 208] width 154 height 22
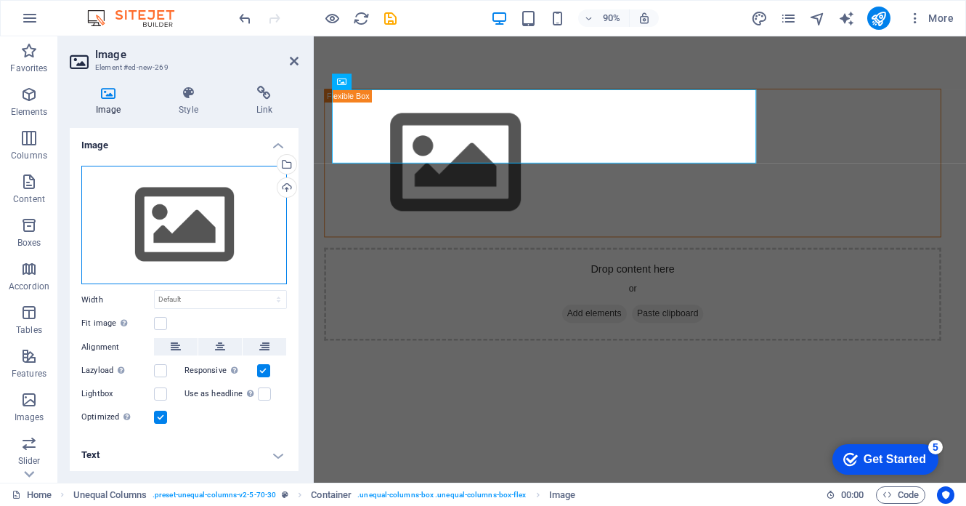
click at [139, 248] on div "Drag files here, click to choose files or select files from Files or our free s…" at bounding box center [184, 225] width 206 height 119
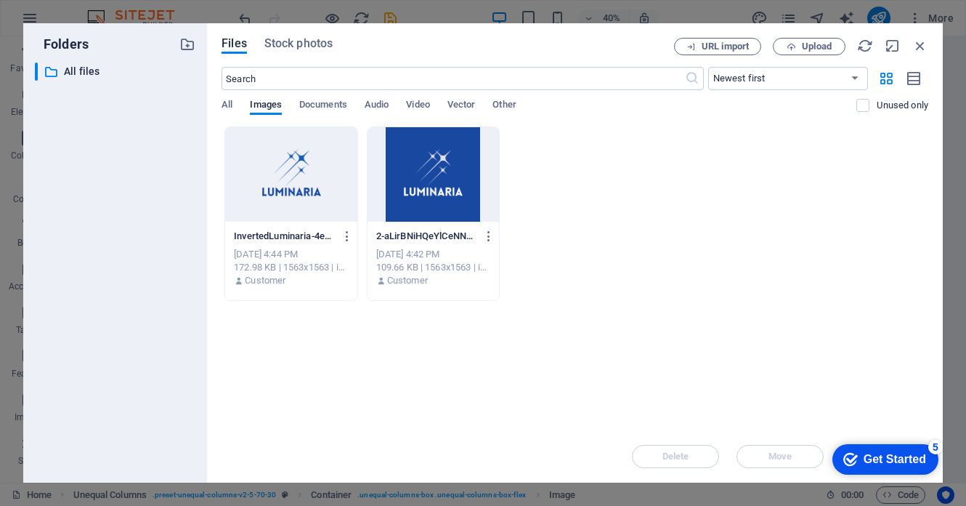
click at [415, 193] on div at bounding box center [433, 174] width 131 height 94
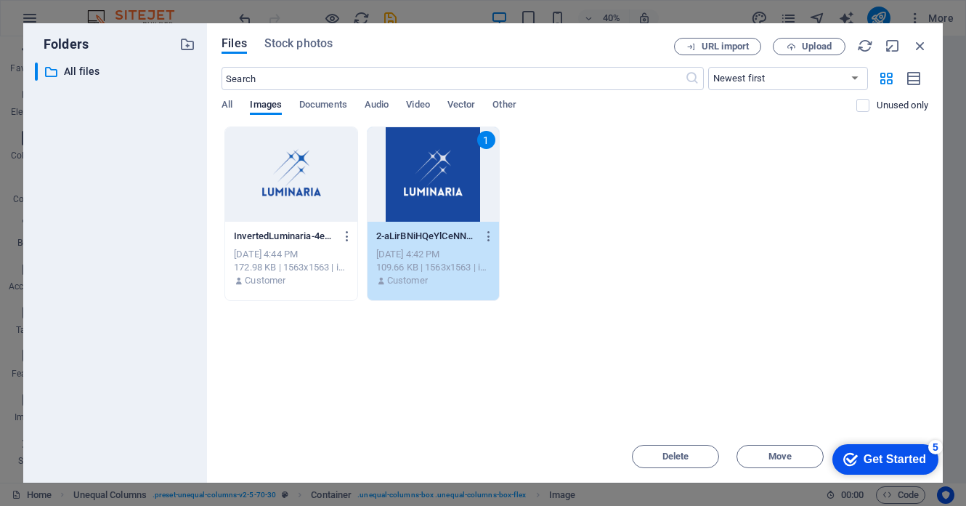
click at [453, 192] on div "1" at bounding box center [433, 174] width 131 height 94
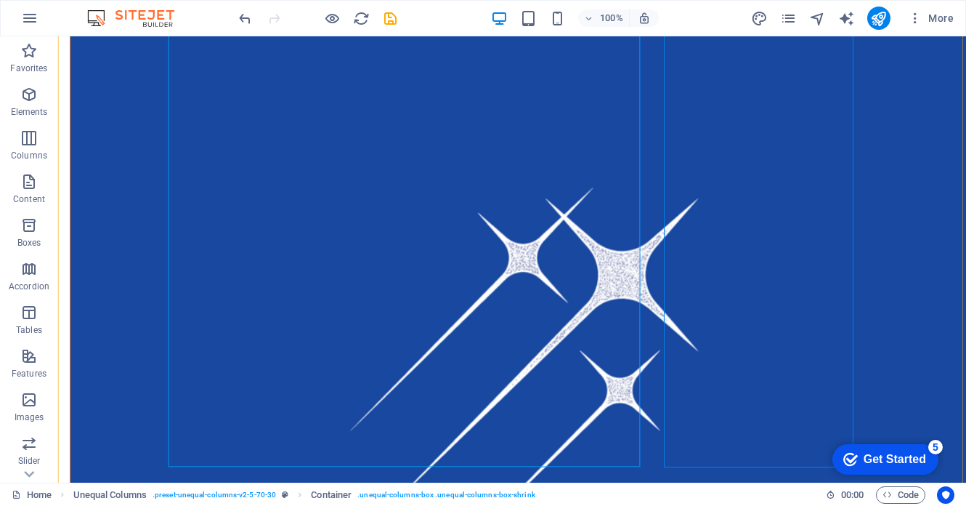
scroll to position [118, 0]
click at [604, 344] on figure at bounding box center [412, 431] width 684 height 908
click at [227, 38] on div "Image" at bounding box center [221, 44] width 52 height 17
click at [227, 53] on div "Image" at bounding box center [221, 44] width 52 height 17
click at [226, 47] on span "Image" at bounding box center [228, 45] width 24 height 9
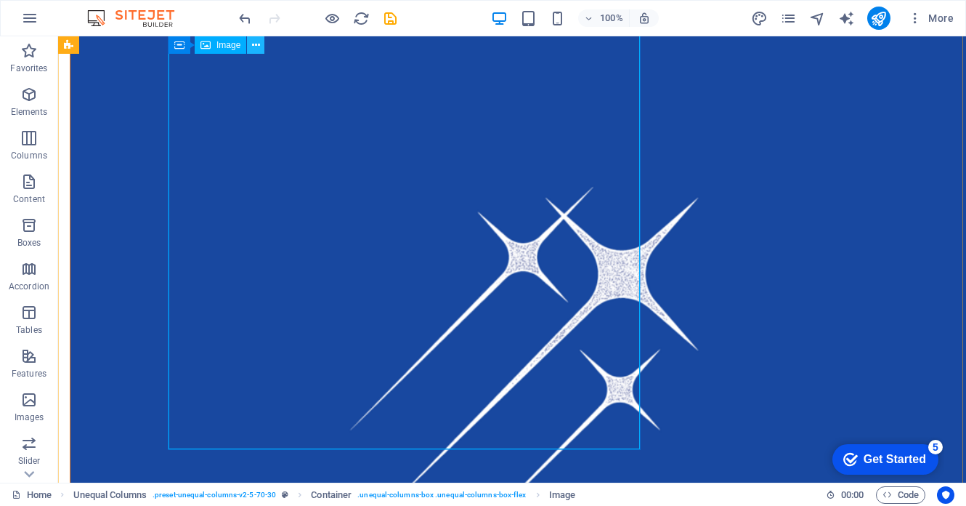
click at [261, 49] on button at bounding box center [255, 44] width 17 height 17
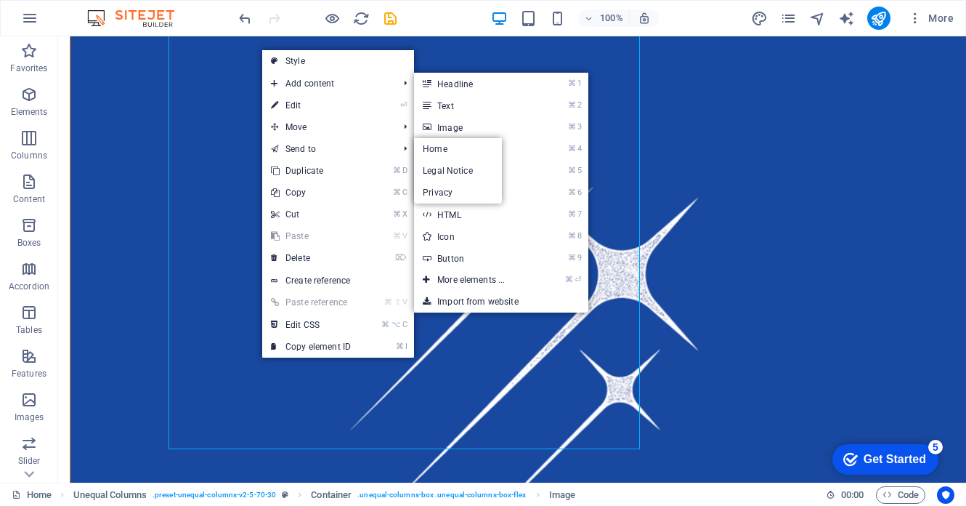
click at [217, 280] on figure at bounding box center [412, 431] width 684 height 908
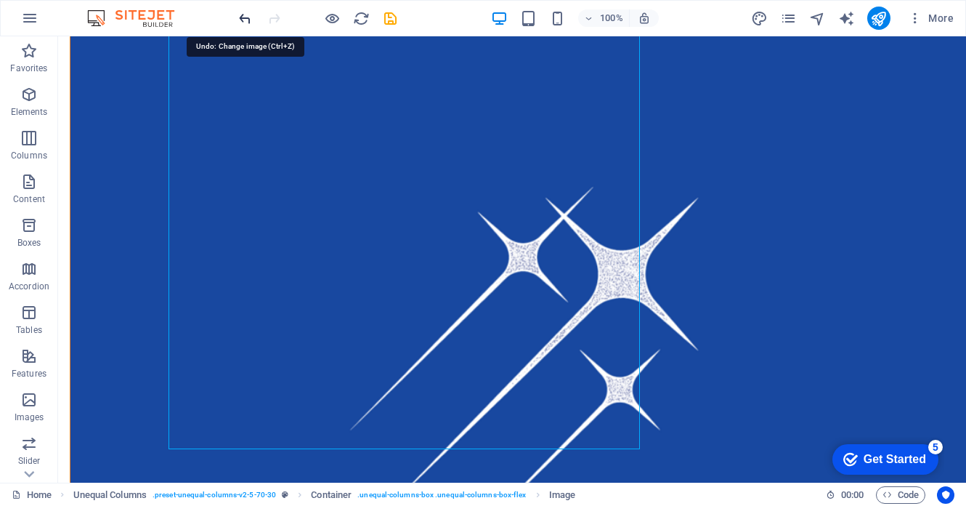
click at [248, 15] on icon "undo" at bounding box center [245, 18] width 17 height 17
click at [246, 17] on icon "undo" at bounding box center [245, 18] width 17 height 17
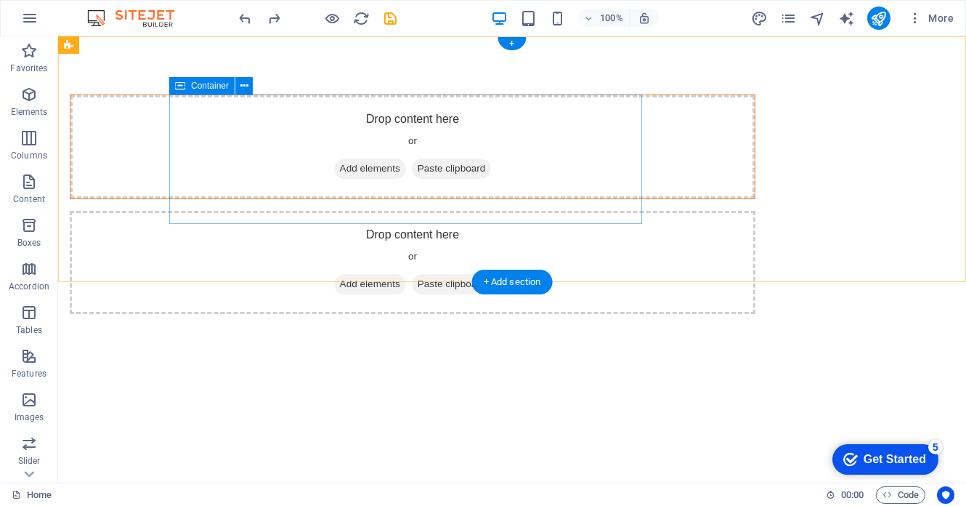
click at [395, 167] on span "Add elements" at bounding box center [370, 168] width 72 height 20
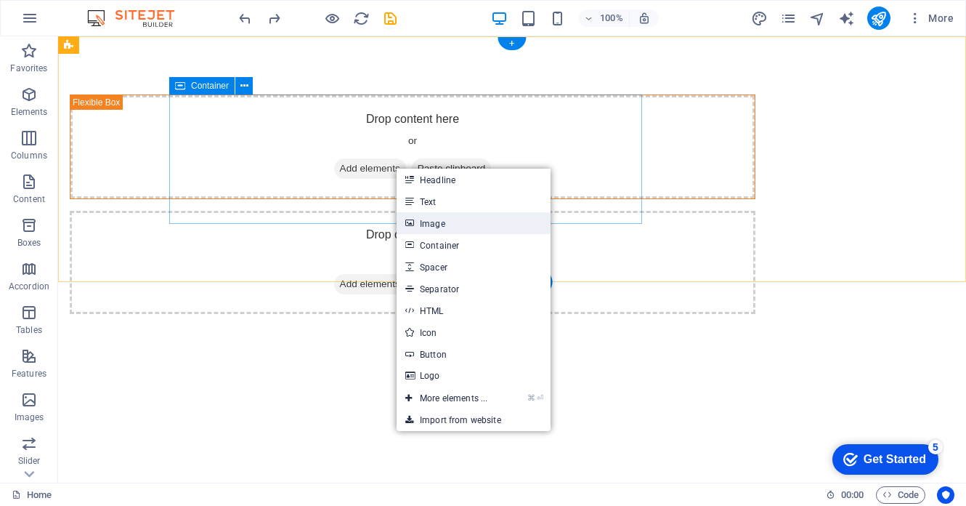
click at [421, 219] on link "Image" at bounding box center [474, 223] width 154 height 22
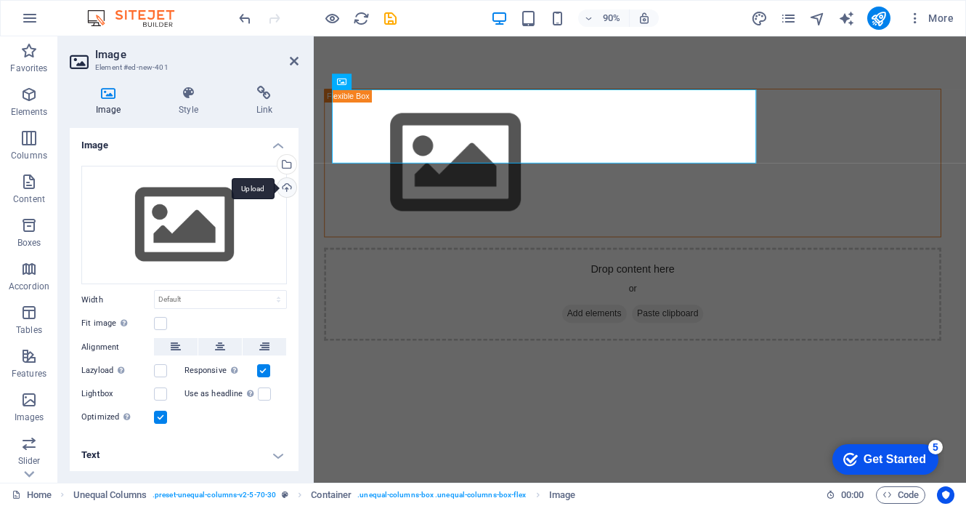
click at [289, 184] on div "Upload" at bounding box center [286, 189] width 22 height 22
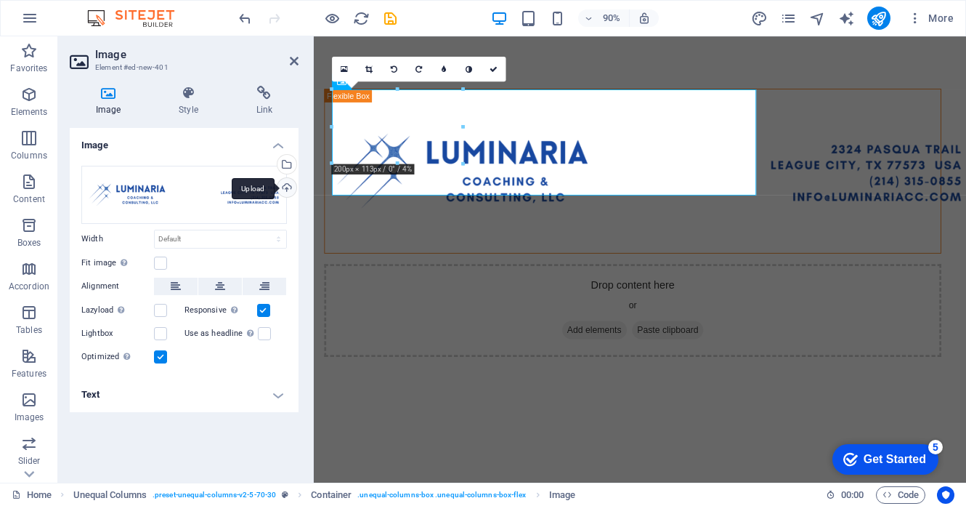
click at [782, 389] on html "Skip to main content Drop content here or Add elements Paste clipboard" at bounding box center [676, 243] width 725 height 414
click at [543, 368] on html "Skip to main content Drop content here or Add elements Paste clipboard" at bounding box center [676, 243] width 725 height 414
click at [842, 289] on div "Drop content here or Add elements Paste clipboard" at bounding box center [668, 340] width 686 height 103
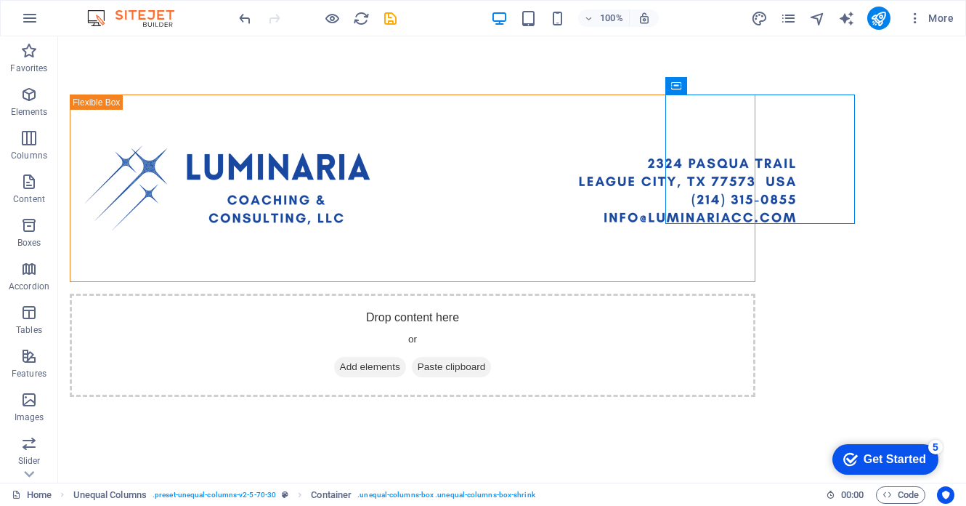
click at [610, 319] on html "Skip to main content Drop content here or Add elements Paste clipboard" at bounding box center [512, 245] width 908 height 418
click at [25, 360] on icon "button" at bounding box center [28, 355] width 17 height 17
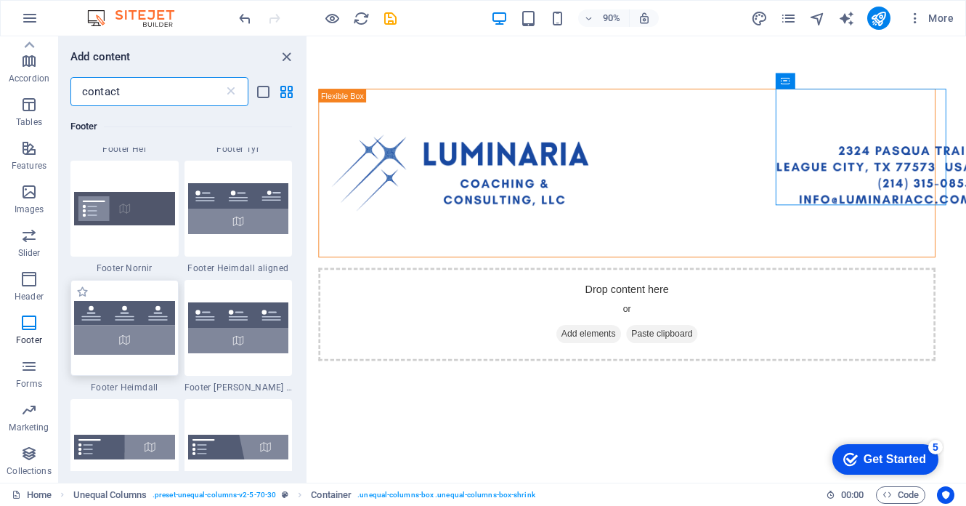
scroll to position [262, 0]
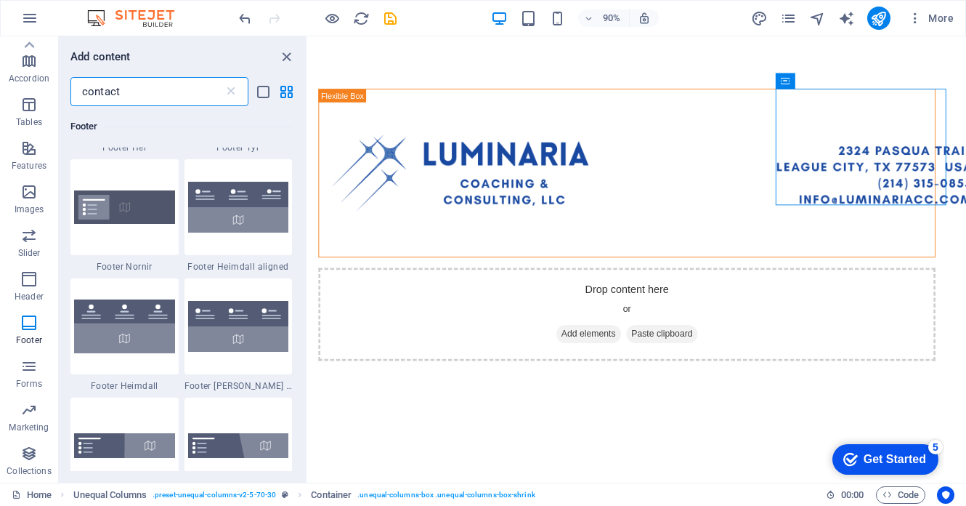
type input "contact"
click at [447, 323] on html "Skip to main content Drop content here or Add elements Paste clipboard" at bounding box center [674, 245] width 732 height 418
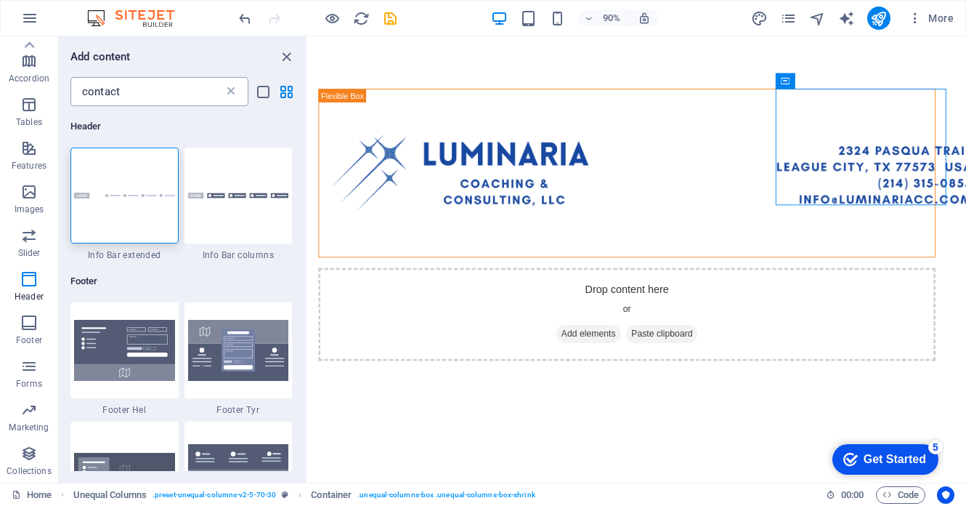
scroll to position [0, 0]
click at [234, 90] on icon at bounding box center [231, 91] width 15 height 15
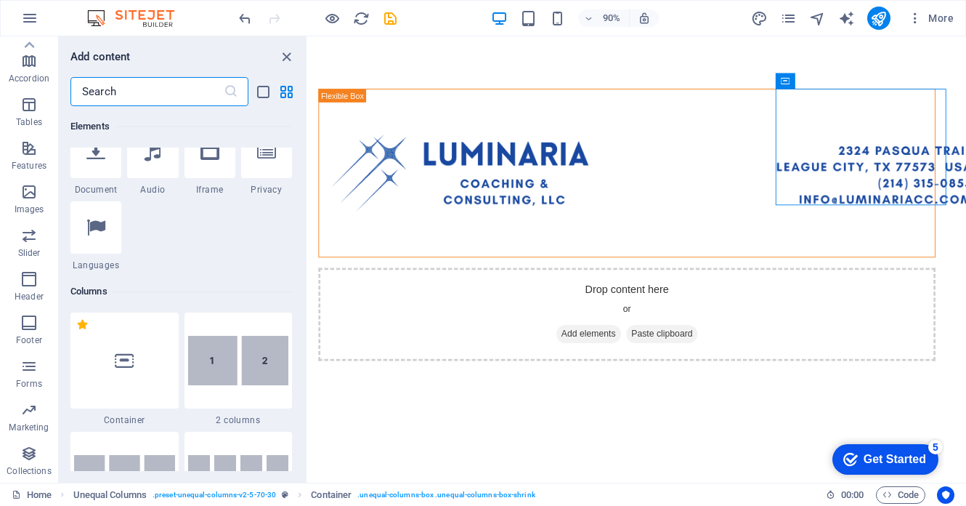
scroll to position [559, 0]
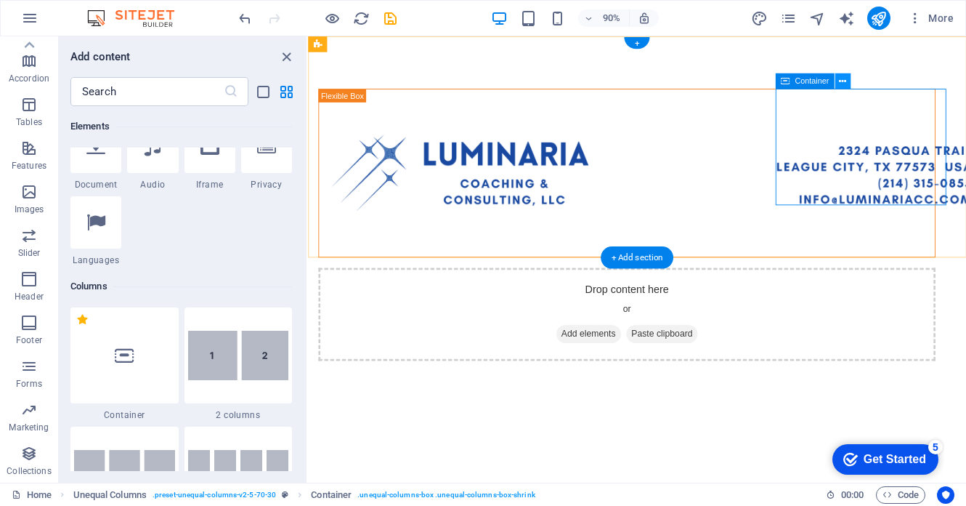
click at [838, 82] on button at bounding box center [843, 81] width 16 height 16
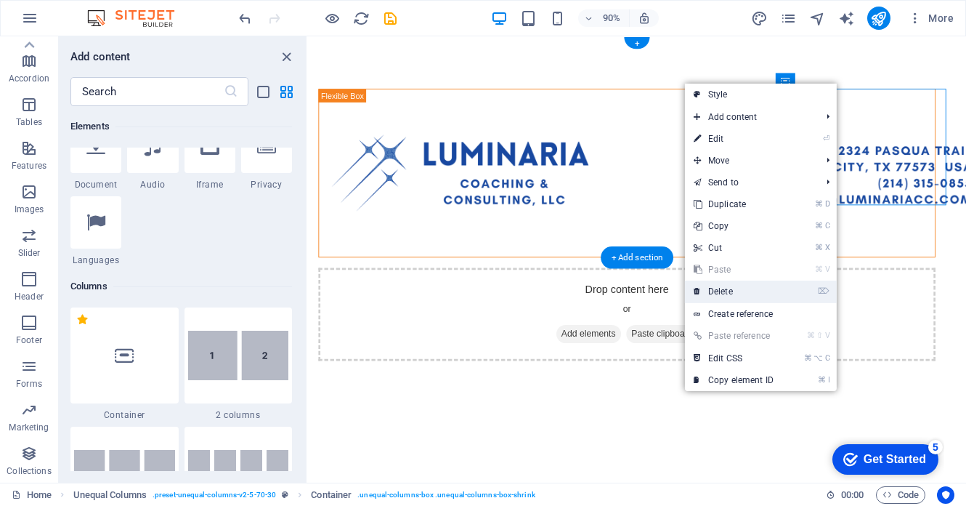
click at [767, 296] on link "⌦ Delete" at bounding box center [733, 291] width 97 height 22
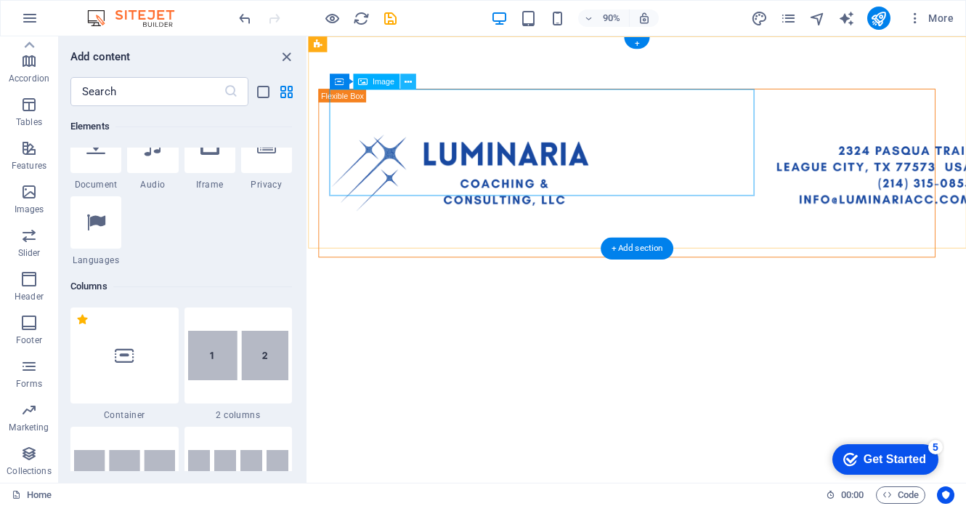
click at [410, 84] on icon at bounding box center [408, 82] width 7 height 14
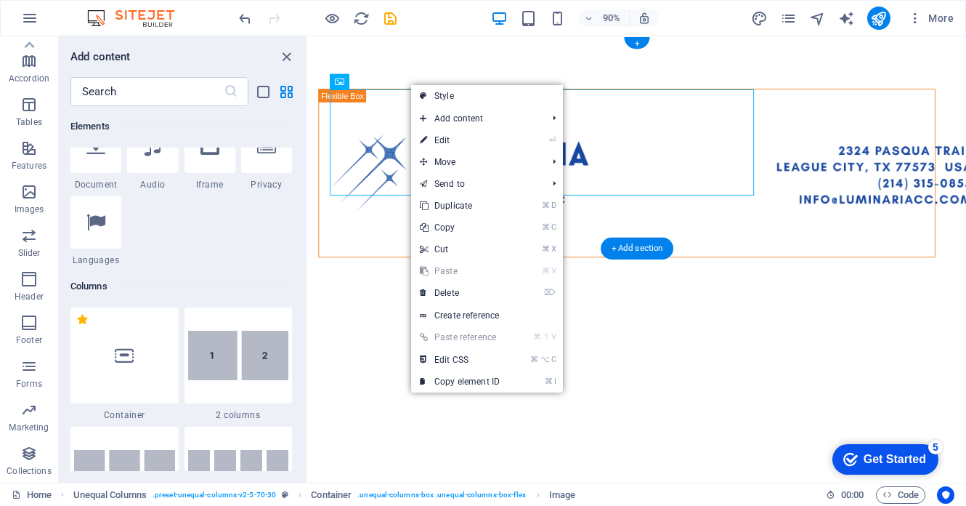
click at [356, 55] on div at bounding box center [674, 188] width 732 height 304
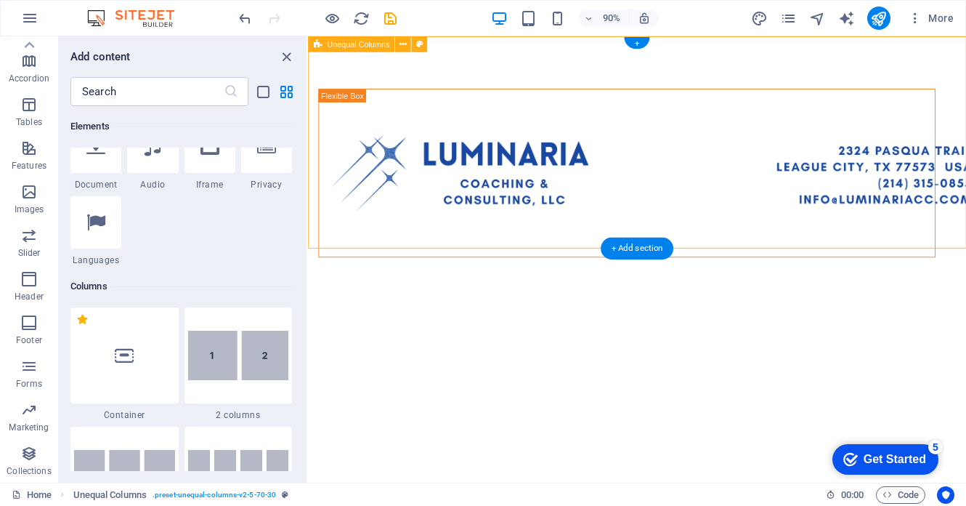
click at [329, 43] on span "Unequal Columns" at bounding box center [358, 44] width 62 height 8
click at [402, 45] on icon at bounding box center [403, 44] width 7 height 14
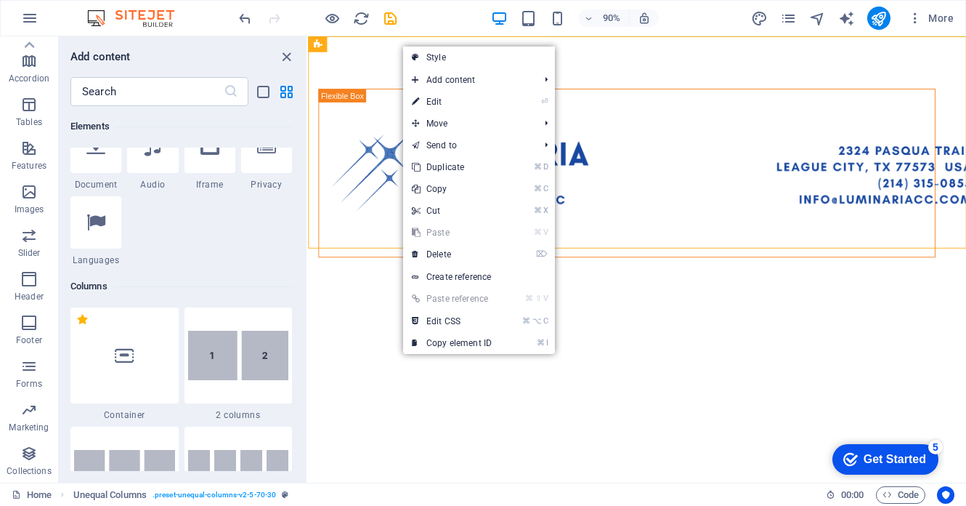
click at [248, 259] on div "1 Star Headline 1 Star Text 1 Star Image 1 Star Container 1 Star Spacer 1 Star …" at bounding box center [181, 4] width 222 height 523
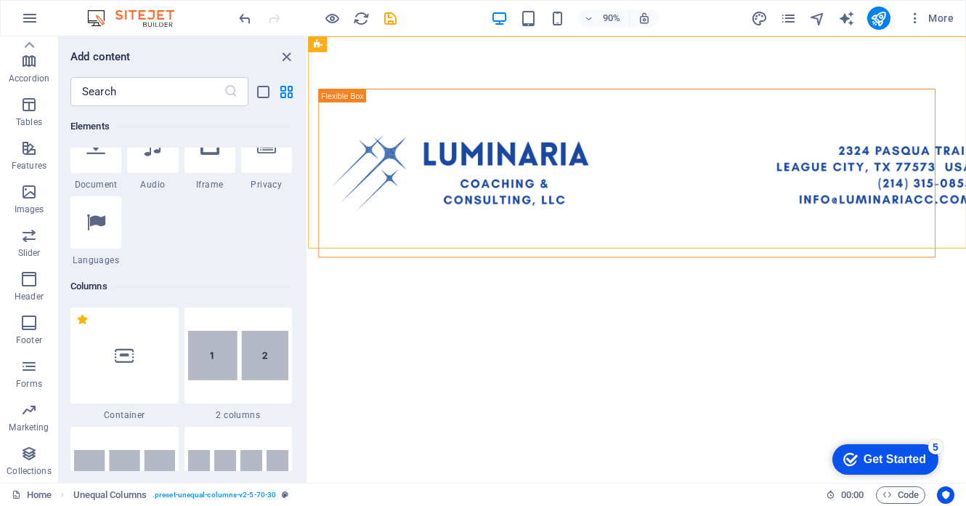
click at [466, 325] on html "Skip to main content" at bounding box center [674, 188] width 732 height 304
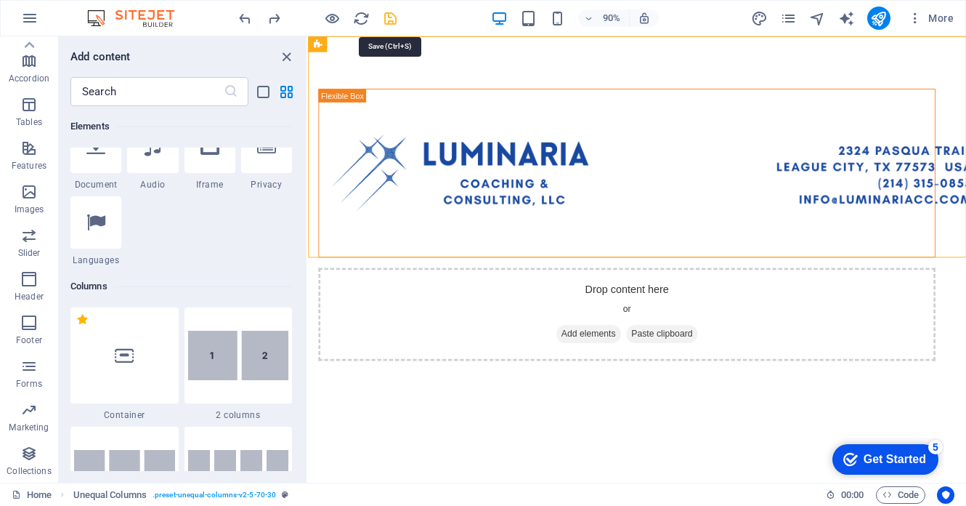
click at [393, 24] on icon "save" at bounding box center [390, 18] width 17 height 17
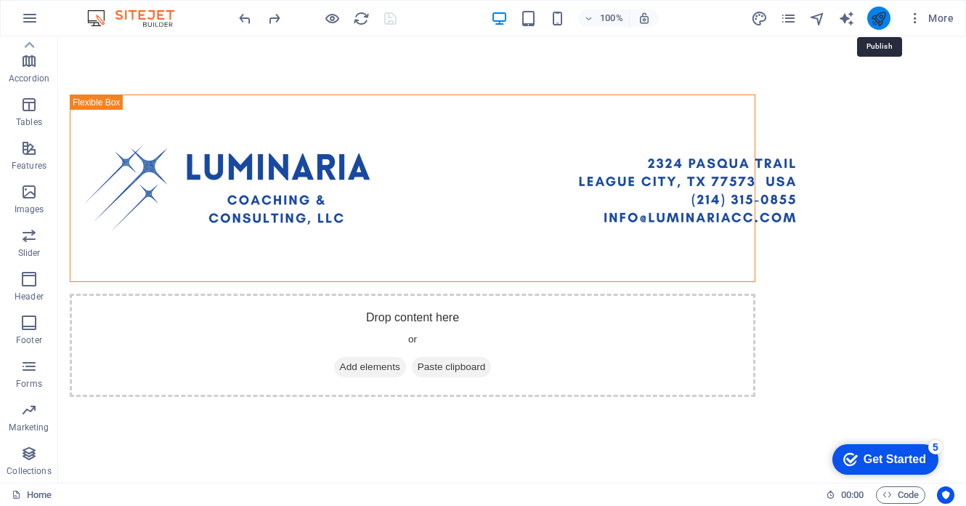
click at [878, 12] on icon "publish" at bounding box center [878, 18] width 17 height 17
